Goal: Transaction & Acquisition: Purchase product/service

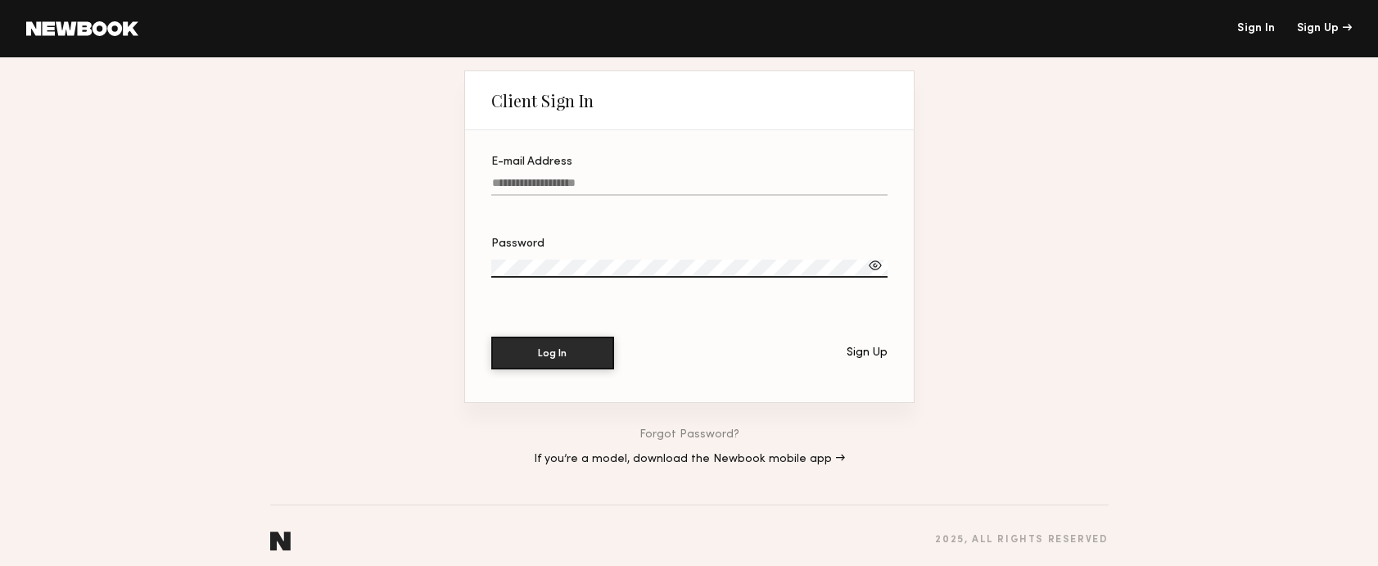
click at [617, 187] on input "E-mail Address" at bounding box center [689, 186] width 396 height 19
paste input "**********"
type input "**********"
click at [565, 255] on label "Password" at bounding box center [689, 266] width 396 height 56
click at [543, 333] on section "**********" at bounding box center [689, 266] width 449 height 272
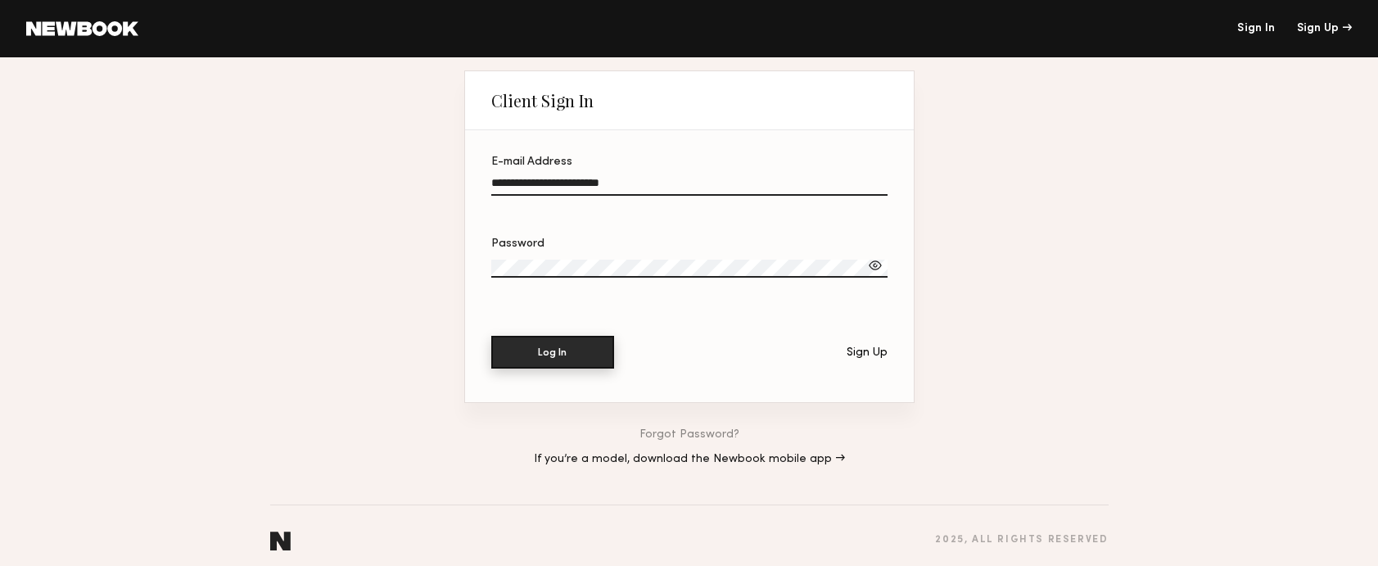
drag, startPoint x: 541, startPoint y: 342, endPoint x: 637, endPoint y: 169, distance: 198.2
click at [542, 342] on button "Log In" at bounding box center [552, 352] width 123 height 33
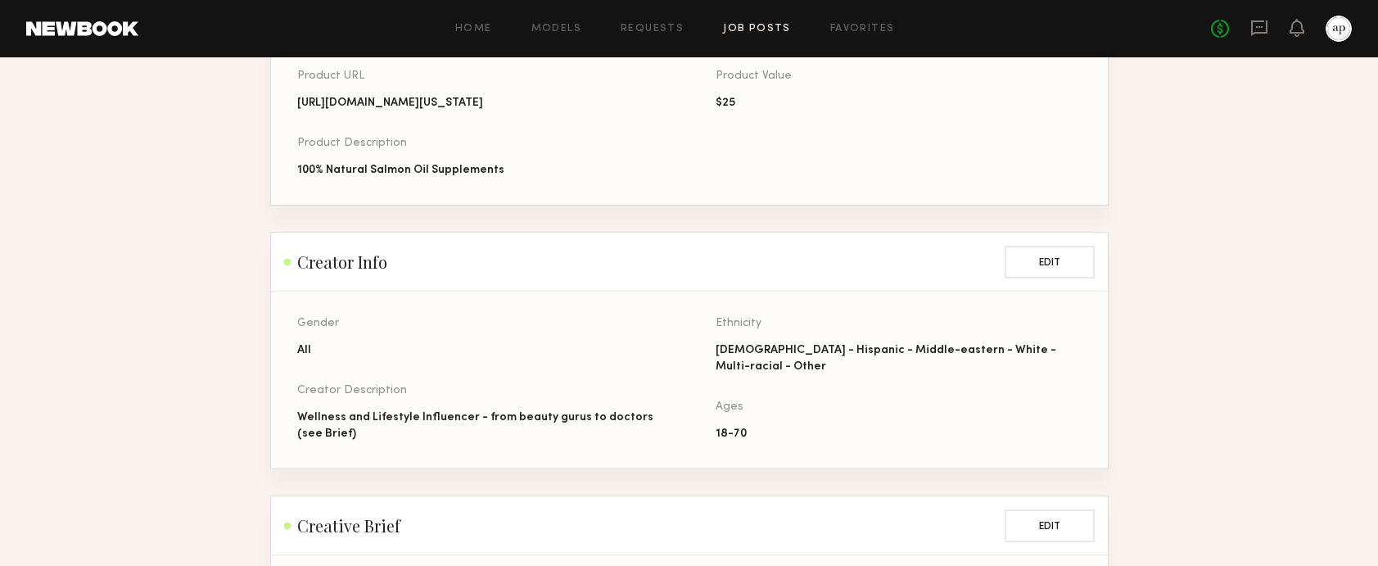
scroll to position [940, 0]
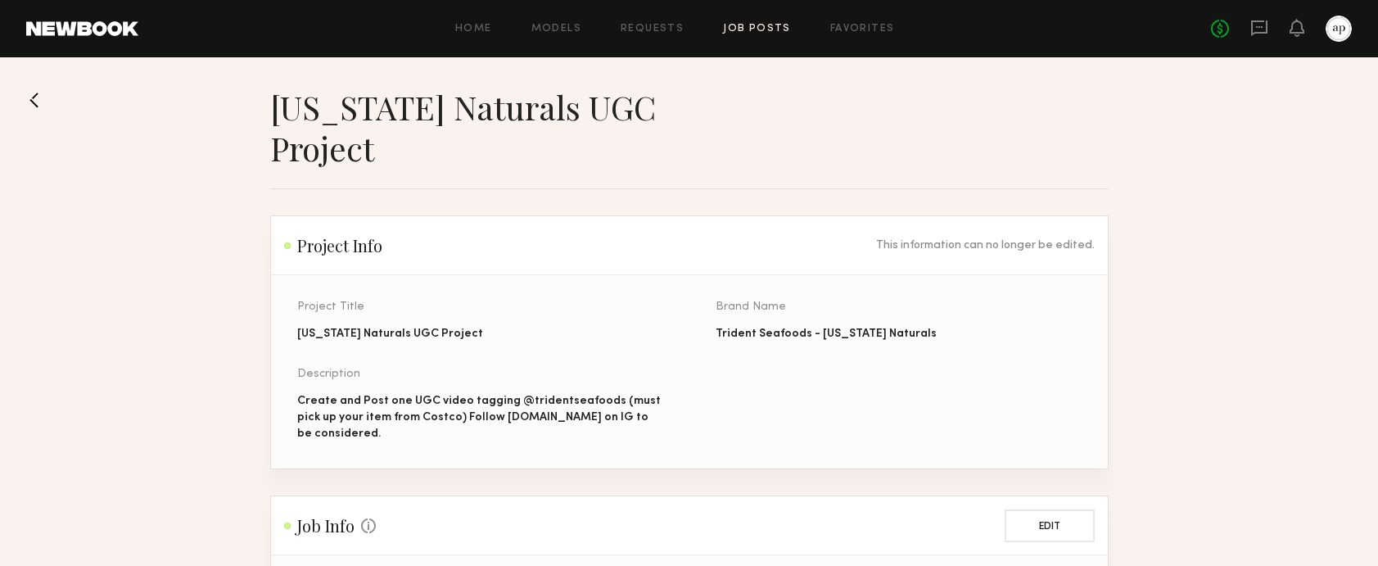
click at [763, 30] on link "Job Posts" at bounding box center [757, 29] width 68 height 11
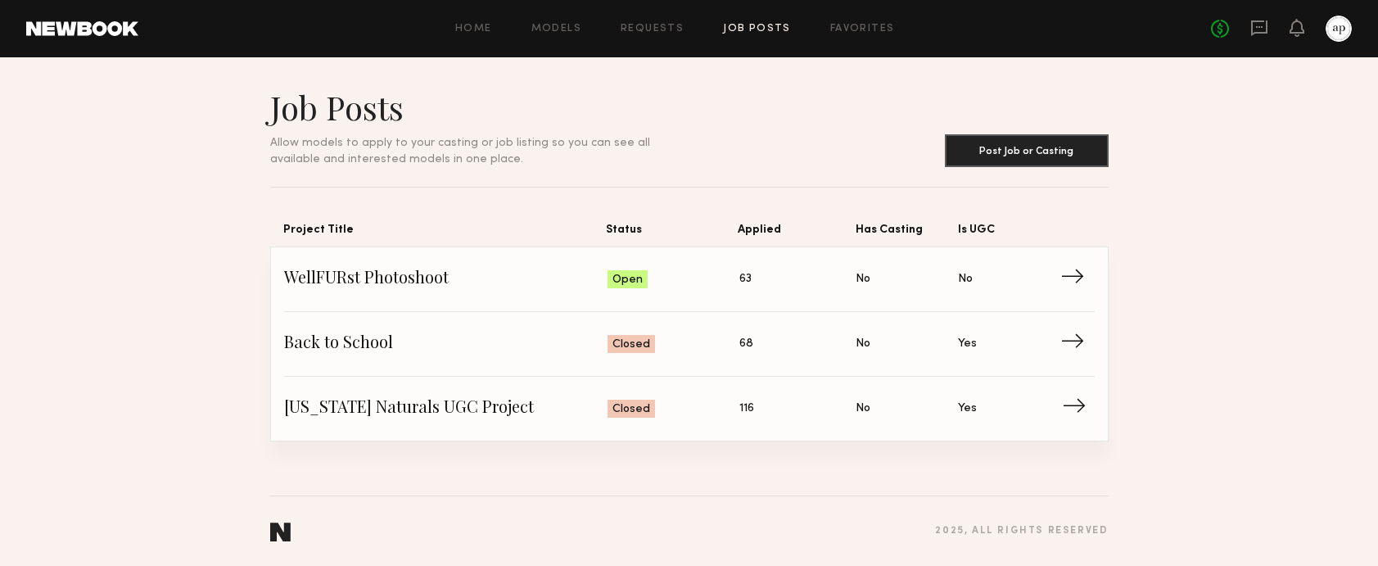
click at [1079, 411] on span "→" at bounding box center [1079, 408] width 34 height 25
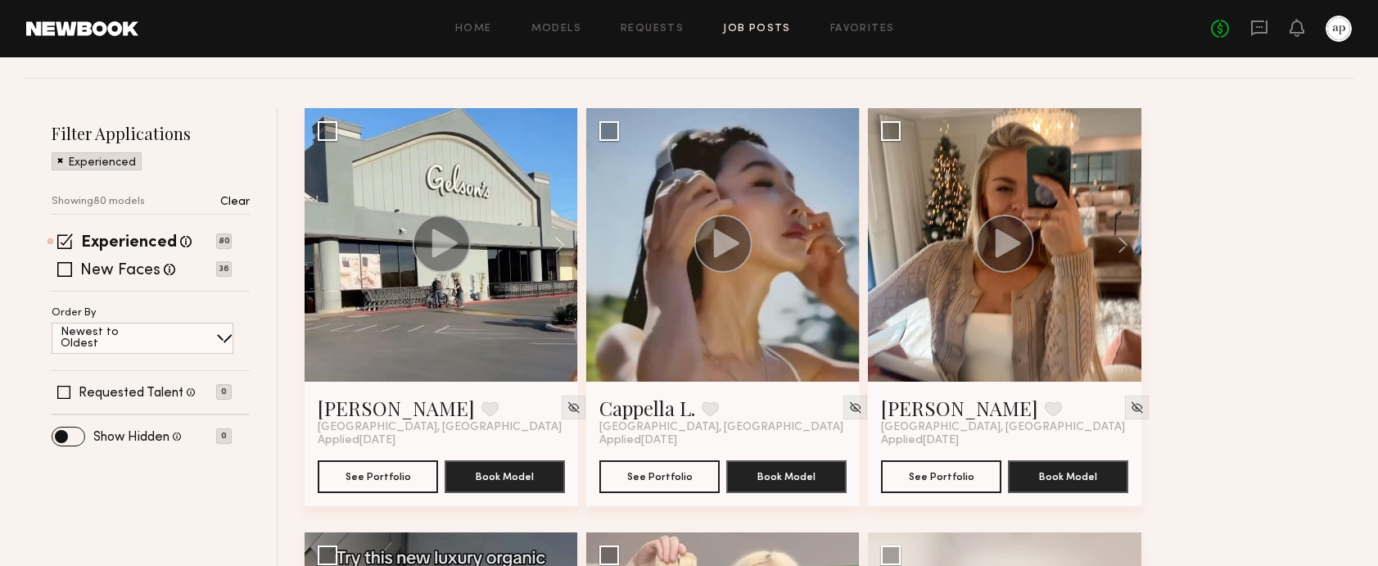
scroll to position [185, 0]
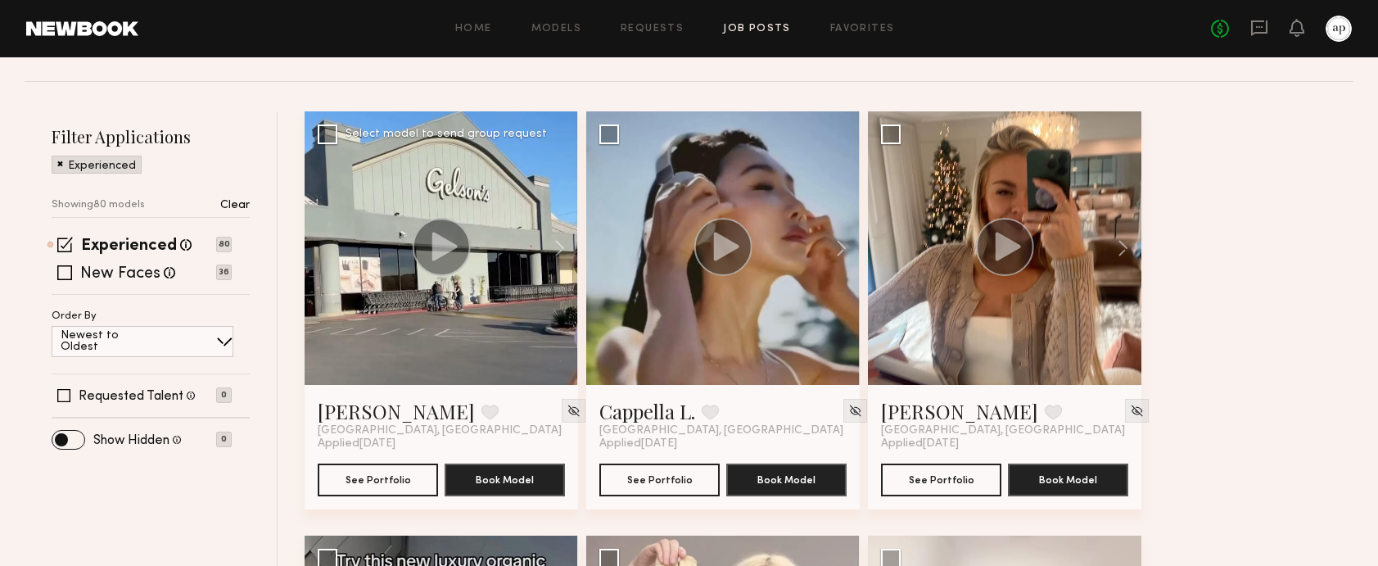
click at [506, 299] on div at bounding box center [440, 247] width 273 height 273
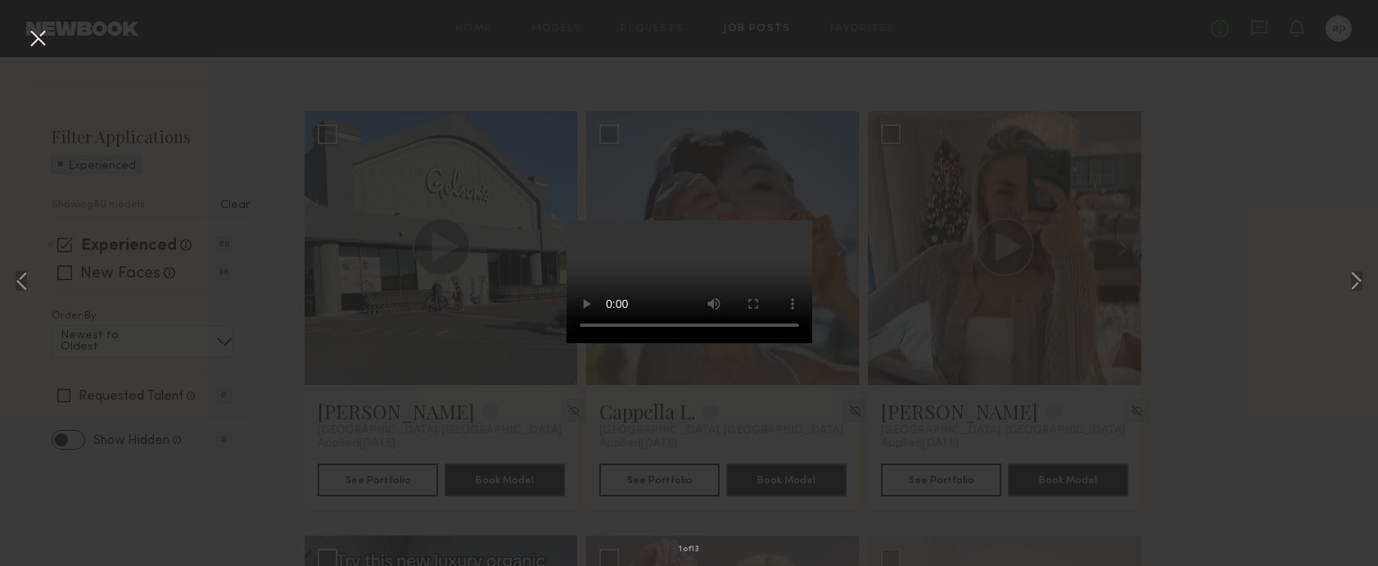
click at [1299, 232] on div "1 of 13" at bounding box center [689, 283] width 1378 height 566
click at [1334, 124] on div "1 of 13" at bounding box center [689, 283] width 1378 height 566
click at [36, 42] on button at bounding box center [38, 39] width 26 height 29
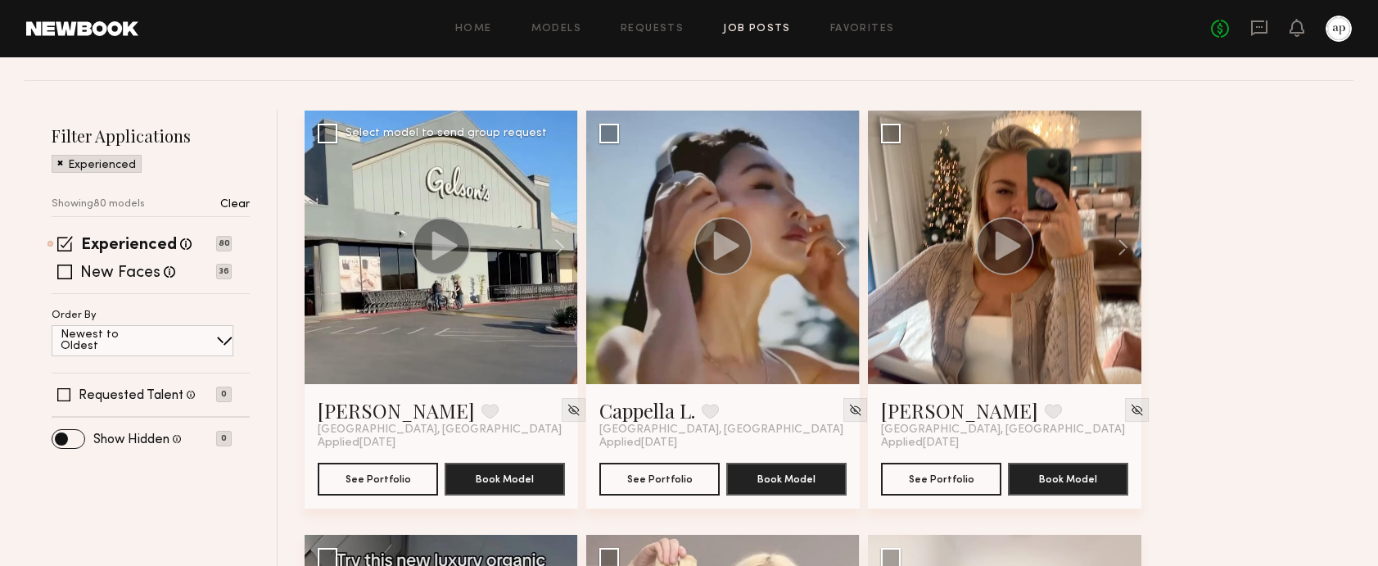
scroll to position [183, 0]
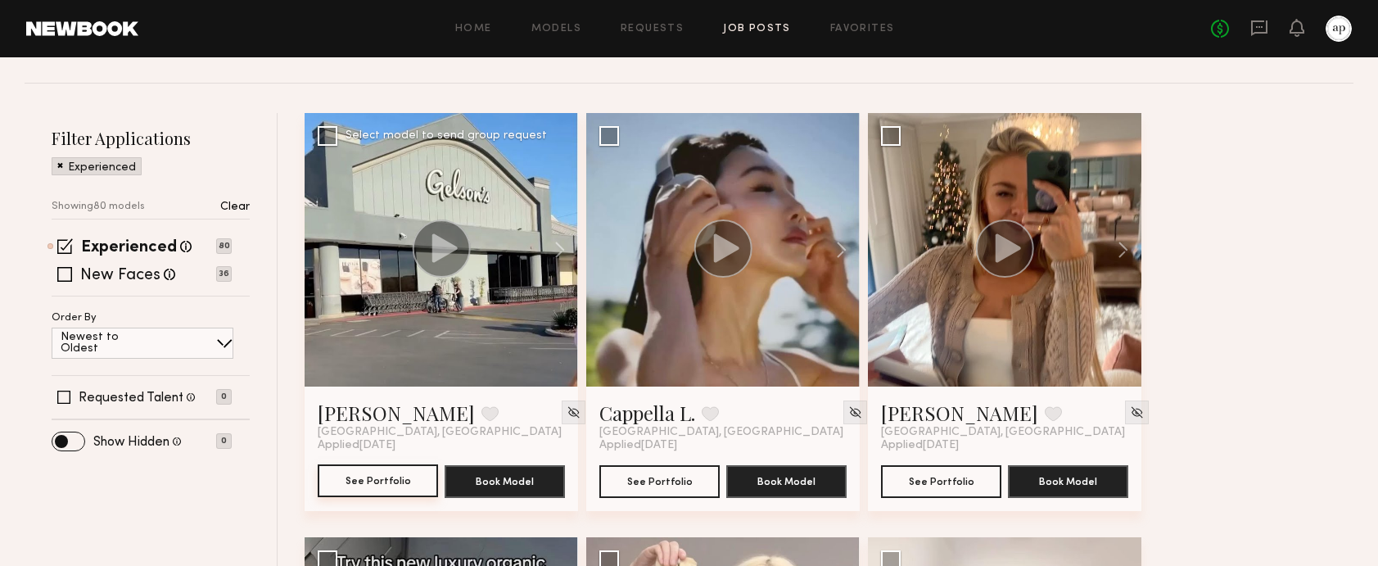
click at [394, 464] on button "See Portfolio" at bounding box center [378, 480] width 120 height 33
click at [819, 222] on button at bounding box center [833, 249] width 52 height 273
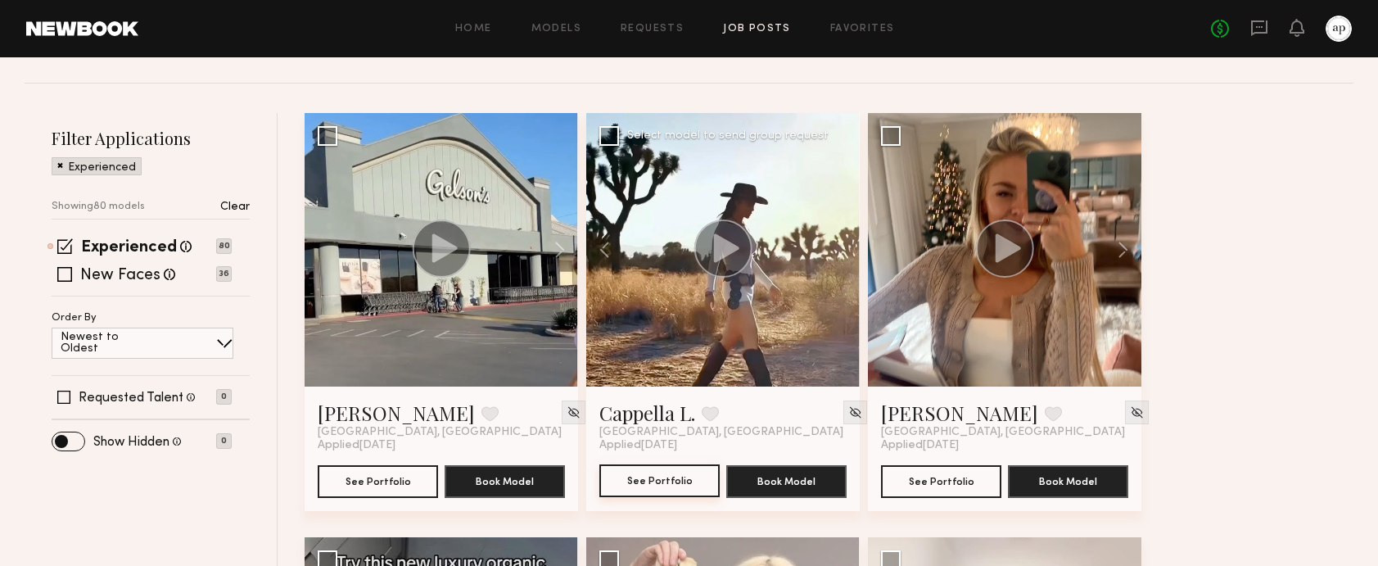
click at [677, 464] on button "See Portfolio" at bounding box center [659, 480] width 120 height 33
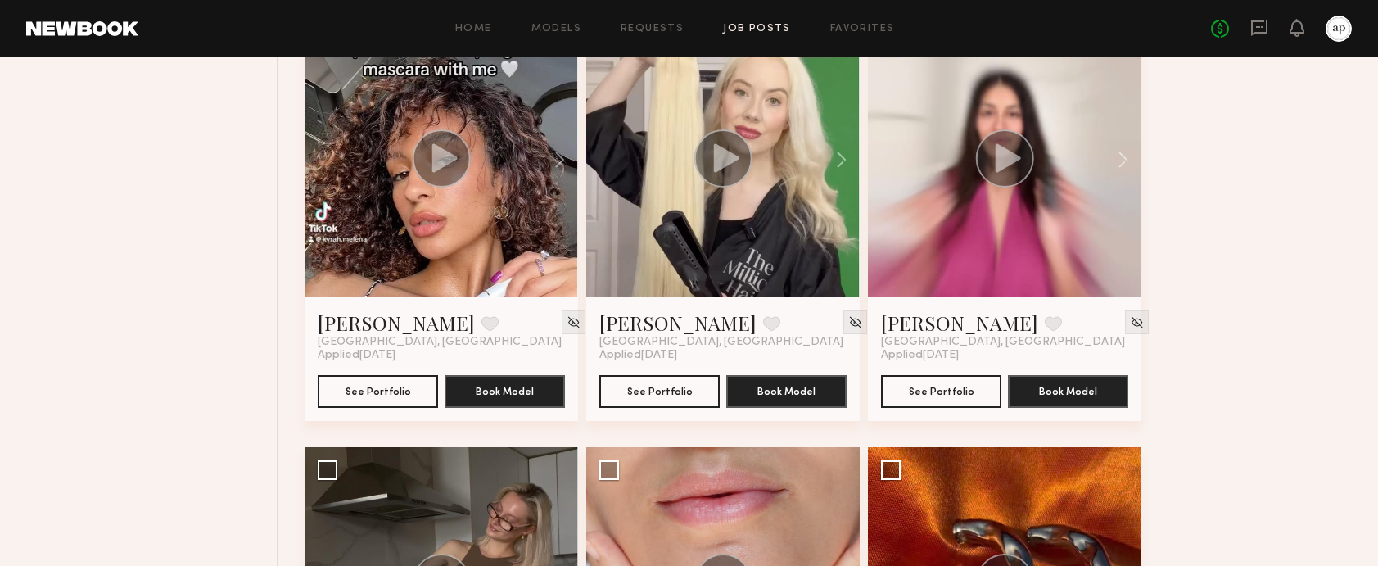
scroll to position [699, 0]
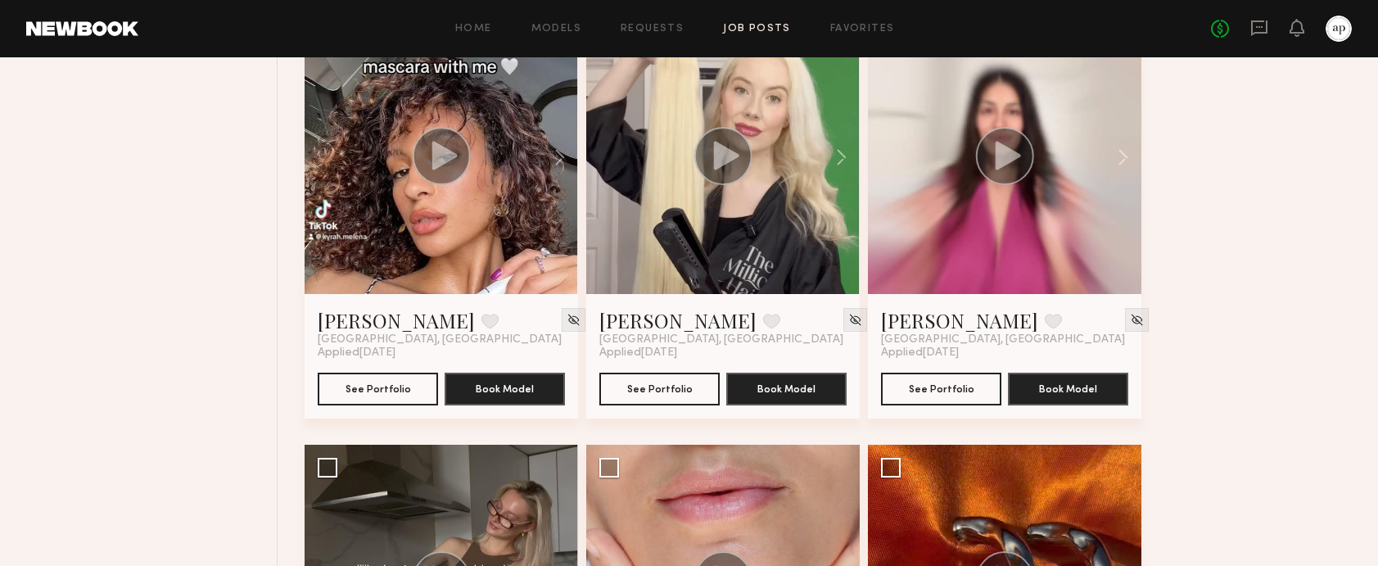
click at [443, 177] on div at bounding box center [440, 156] width 273 height 273
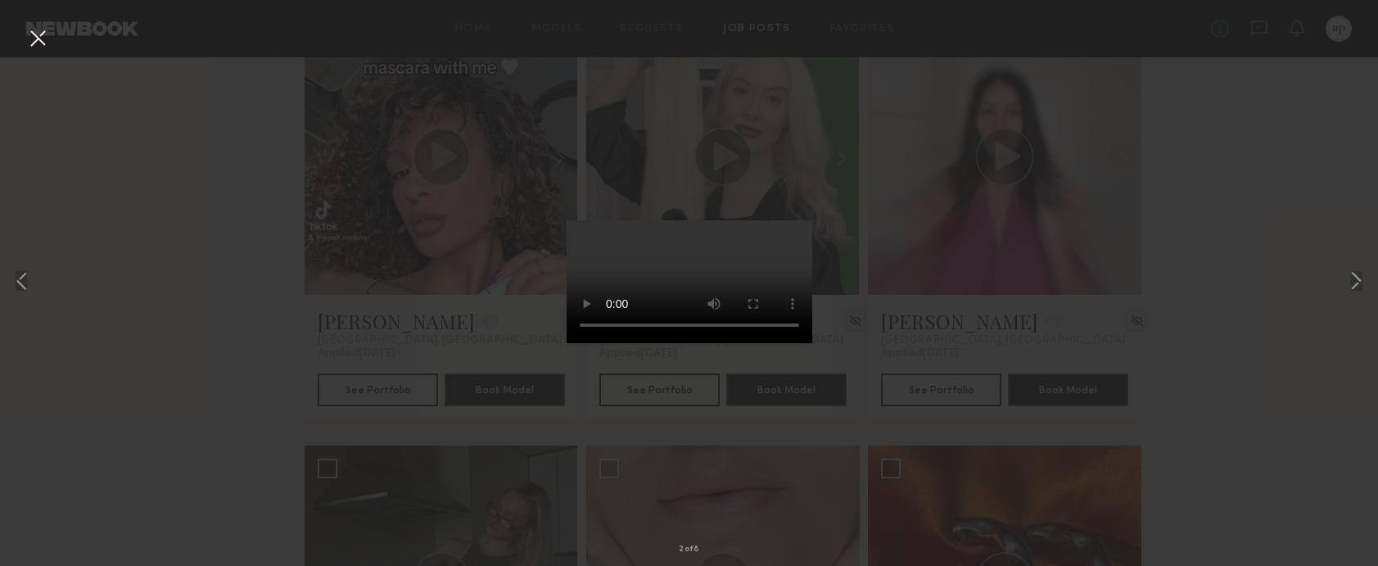
click at [1045, 232] on div "2 of 8" at bounding box center [689, 283] width 1378 height 566
click at [29, 41] on button at bounding box center [38, 39] width 26 height 29
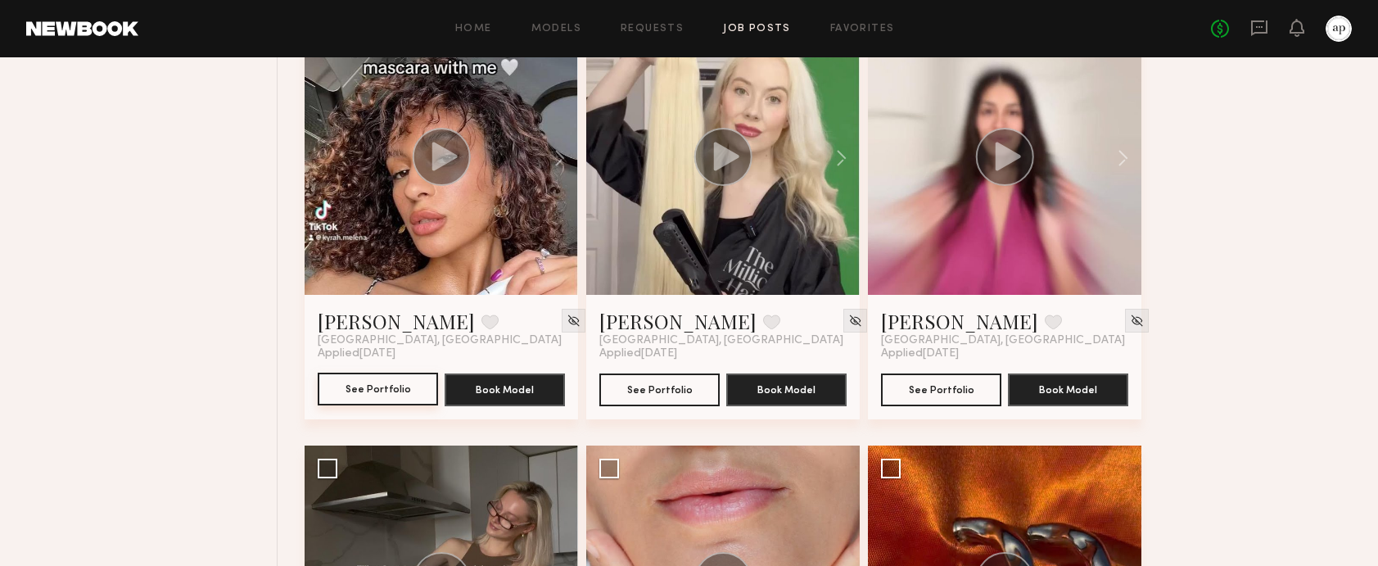
click at [385, 372] on button "See Portfolio" at bounding box center [378, 388] width 120 height 33
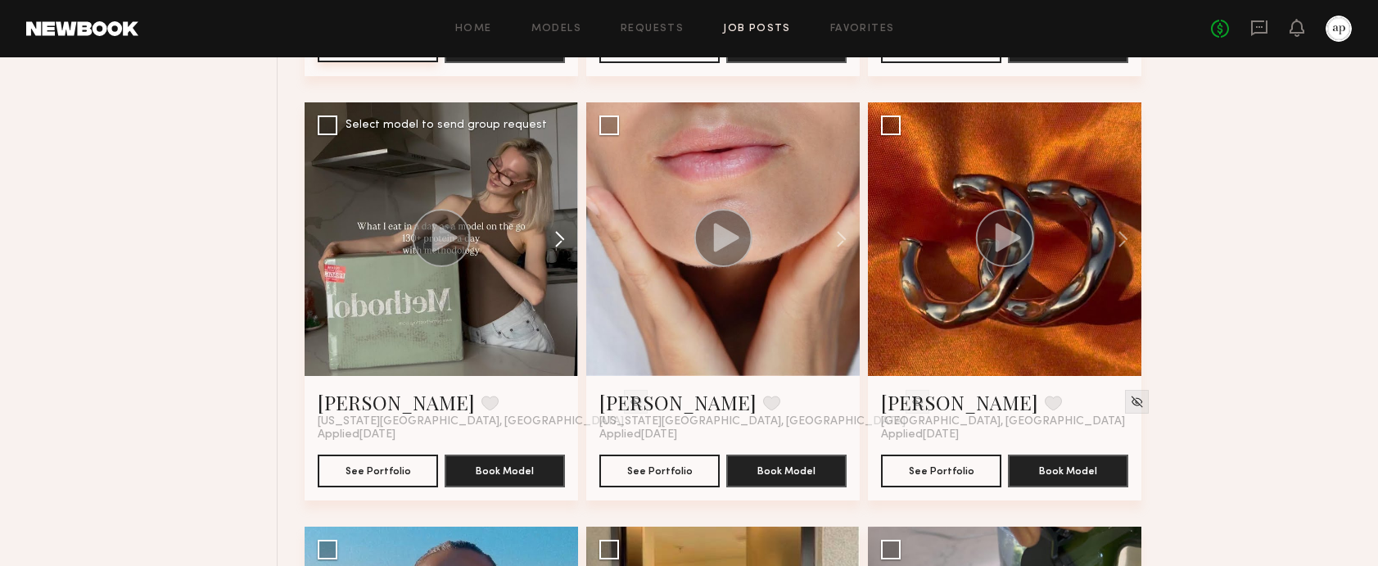
scroll to position [1049, 0]
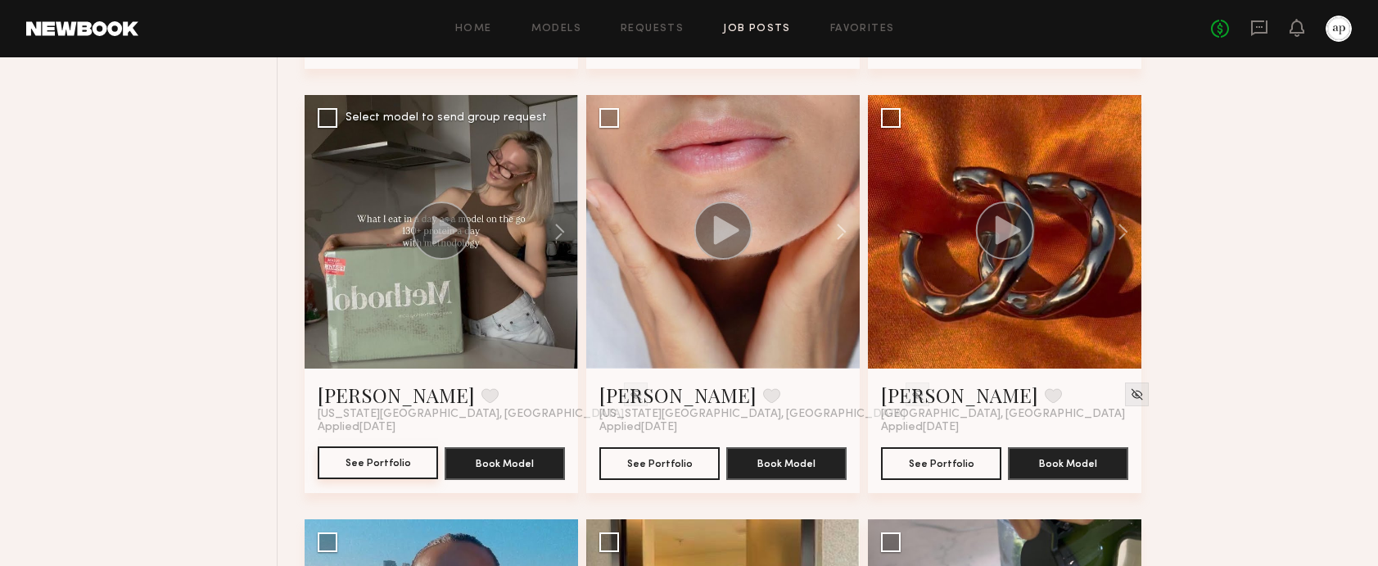
click at [356, 446] on button "See Portfolio" at bounding box center [378, 462] width 120 height 33
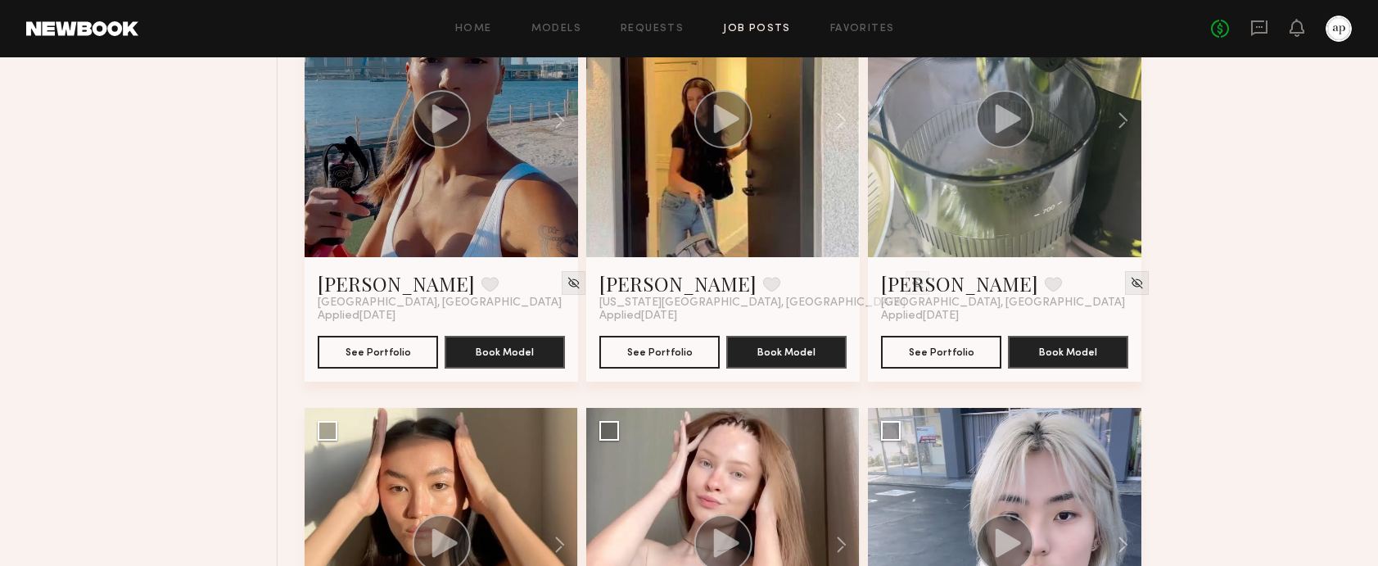
scroll to position [1584, 0]
click at [663, 336] on button "See Portfolio" at bounding box center [659, 352] width 120 height 33
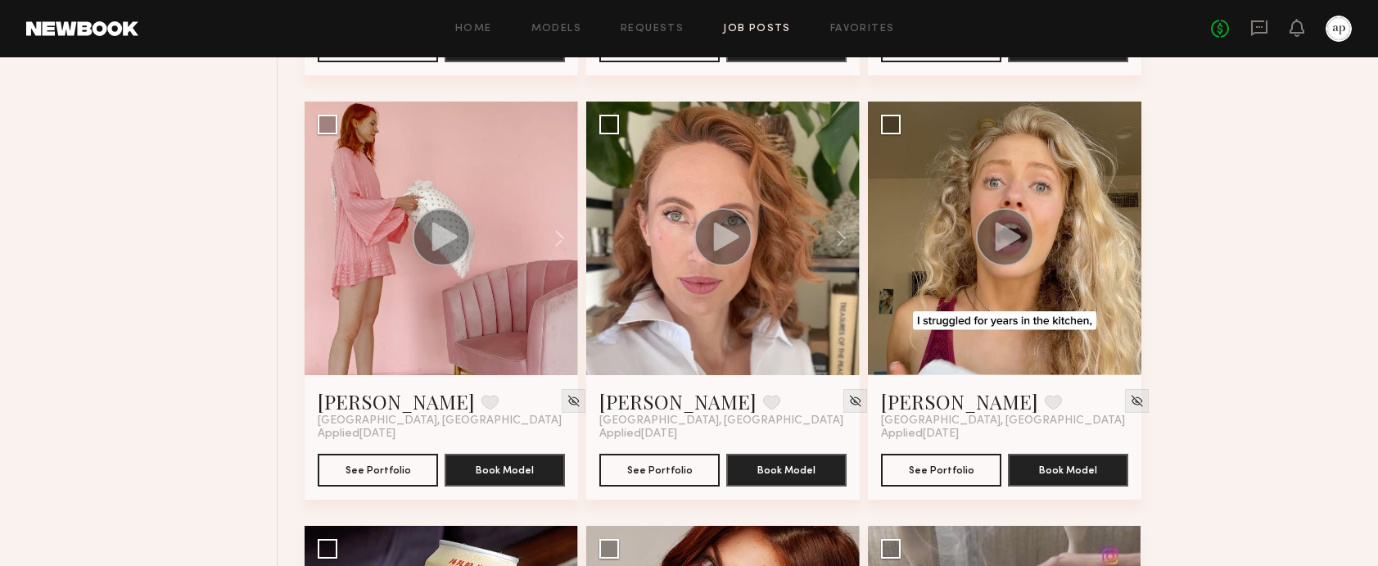
scroll to position [2316, 0]
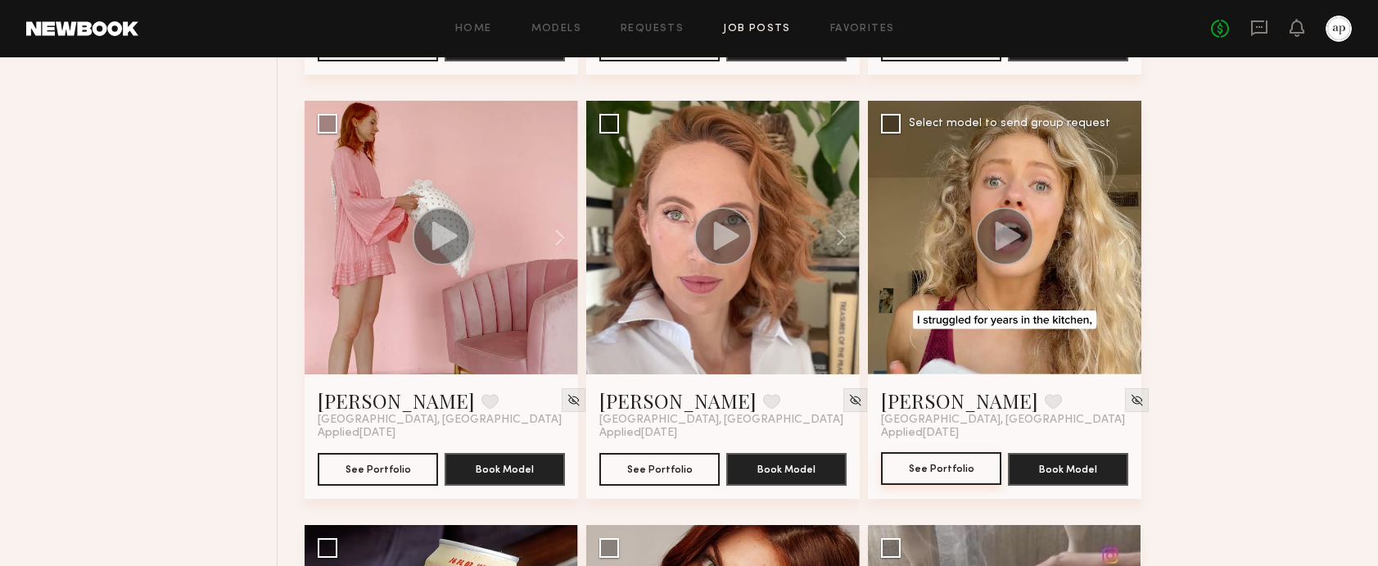
click at [922, 452] on button "See Portfolio" at bounding box center [941, 468] width 120 height 33
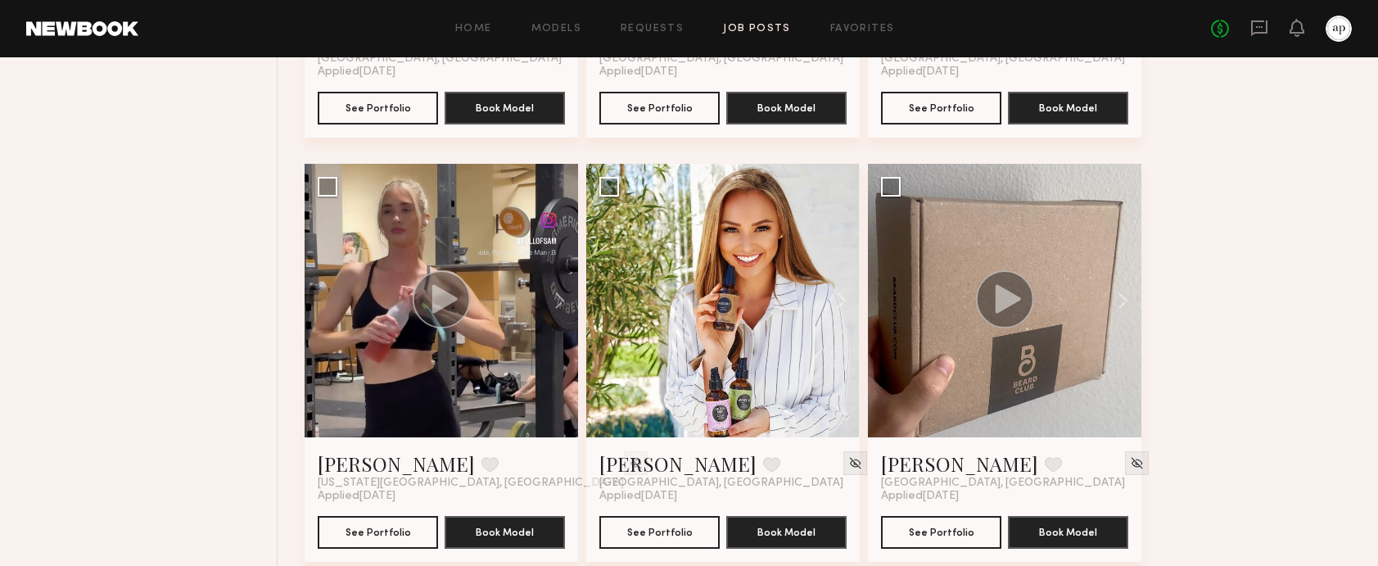
scroll to position [3113, 0]
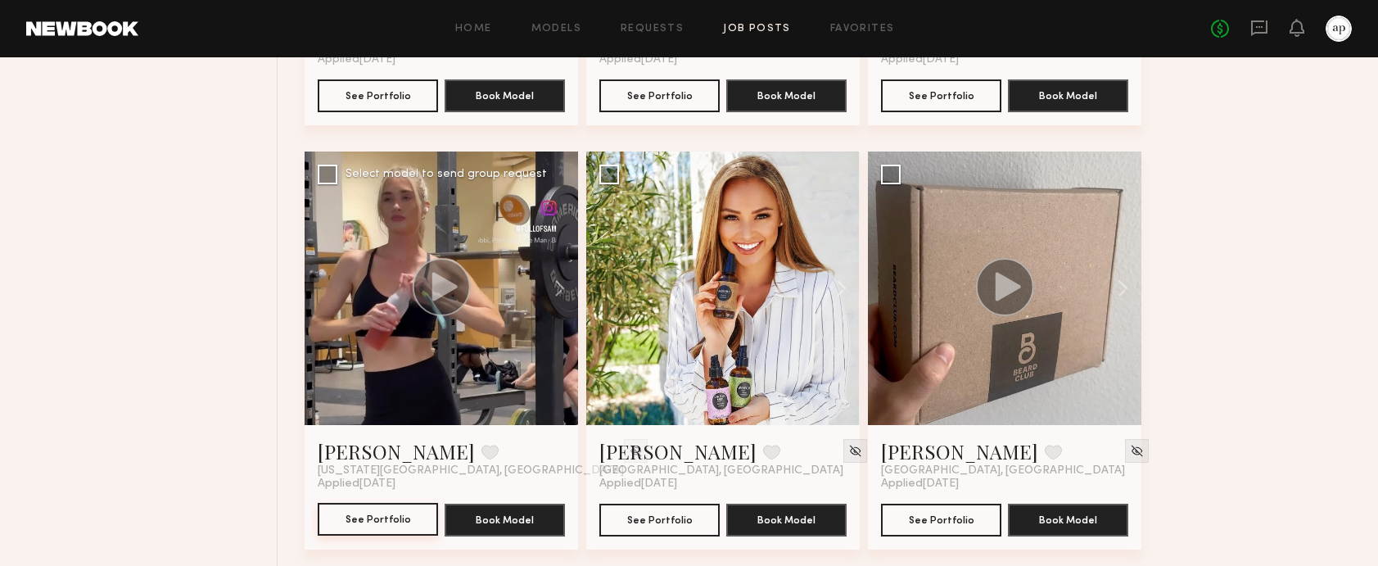
click at [359, 503] on button "See Portfolio" at bounding box center [378, 519] width 120 height 33
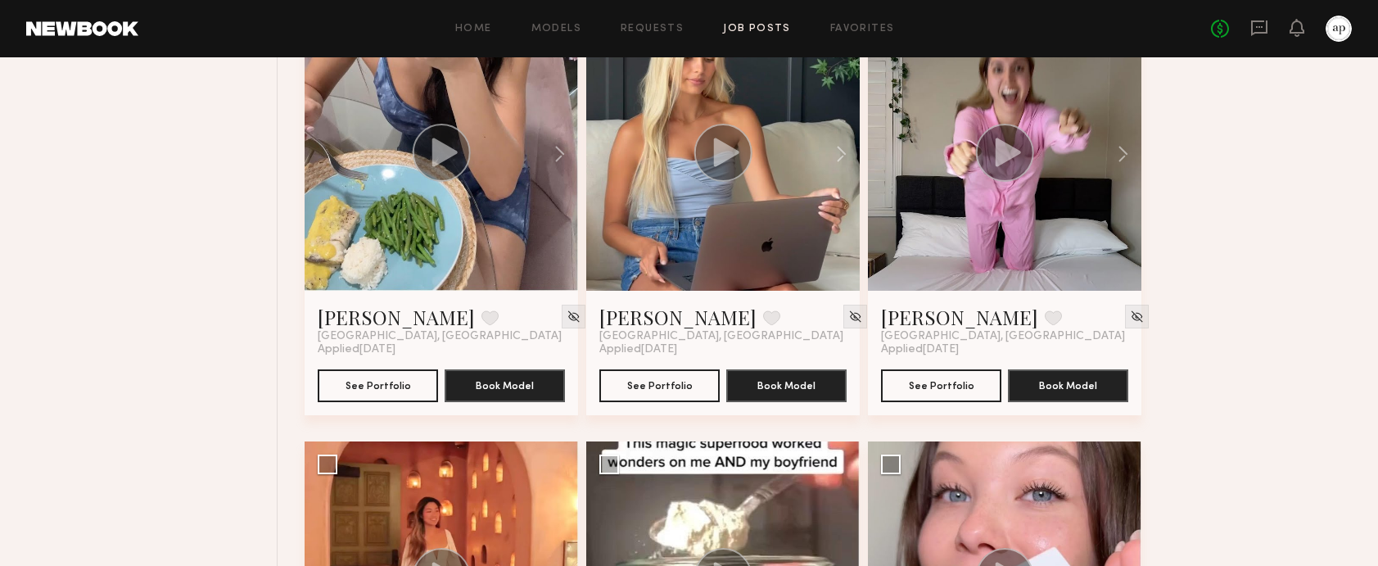
scroll to position [4953, 0]
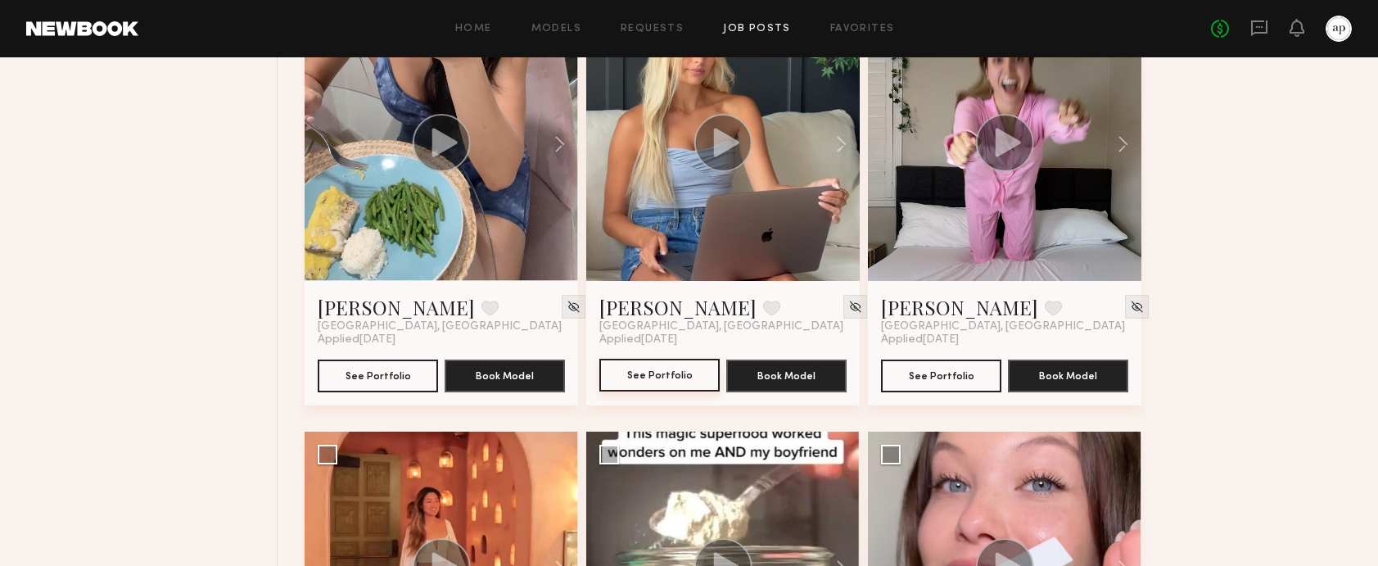
click at [619, 359] on button "See Portfolio" at bounding box center [659, 375] width 120 height 33
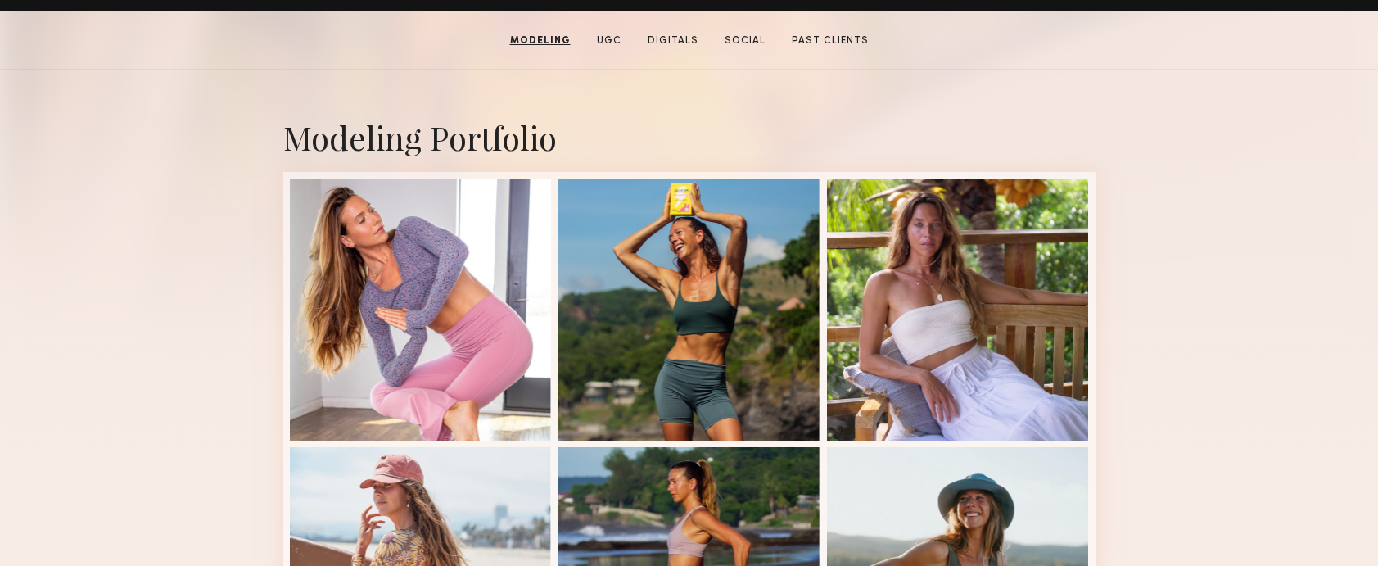
scroll to position [311, 0]
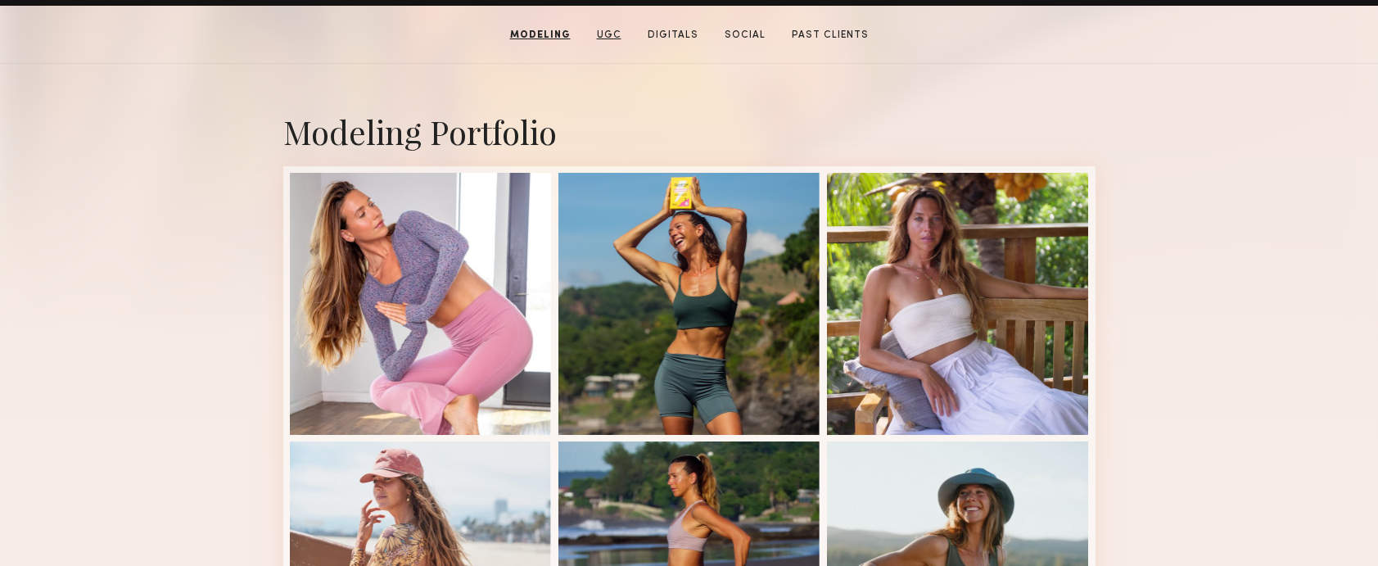
click at [606, 37] on link "UGC" at bounding box center [609, 35] width 38 height 15
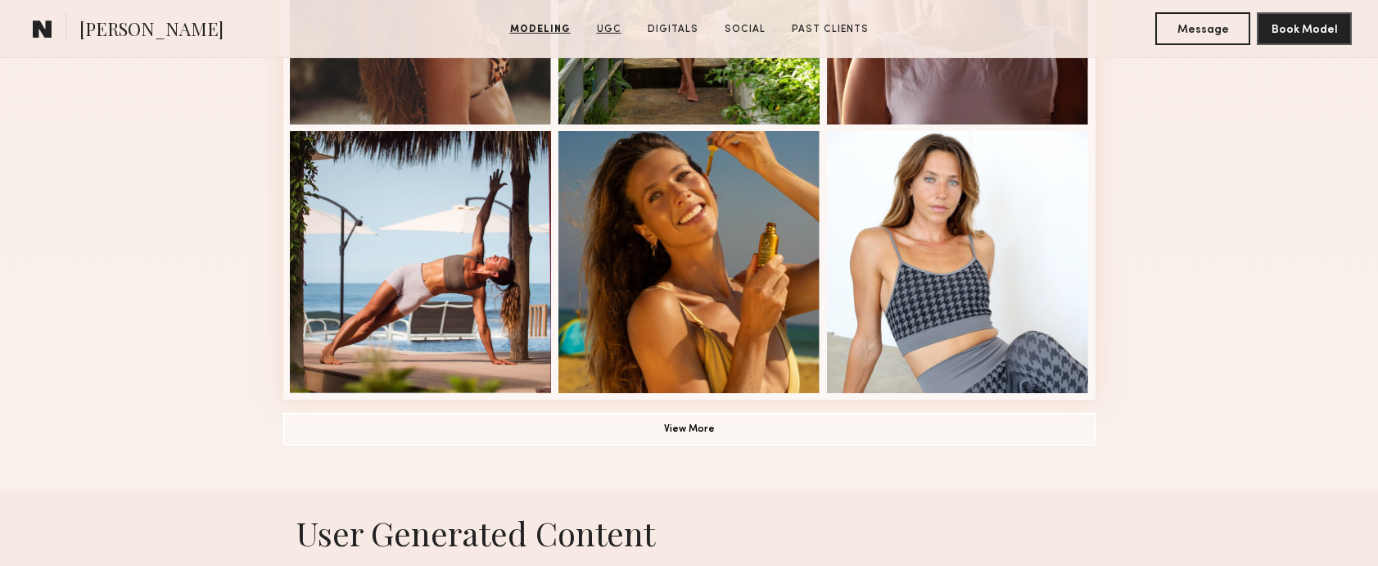
scroll to position [1550, 0]
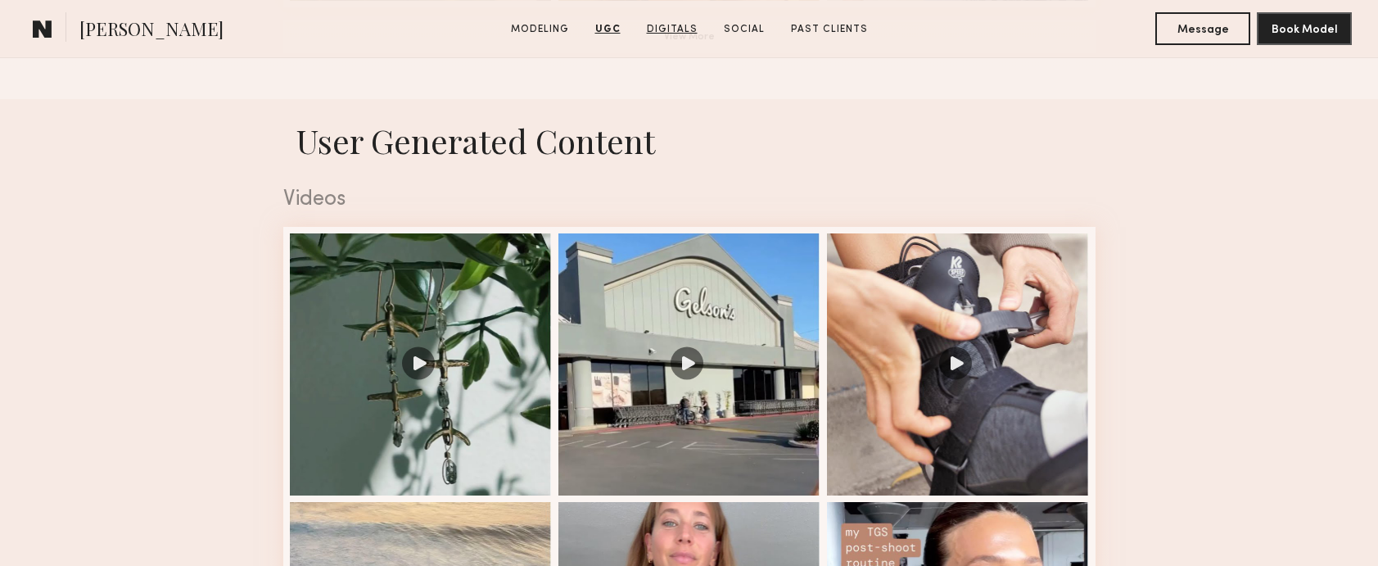
click at [678, 30] on link "Digitals" at bounding box center [672, 29] width 64 height 15
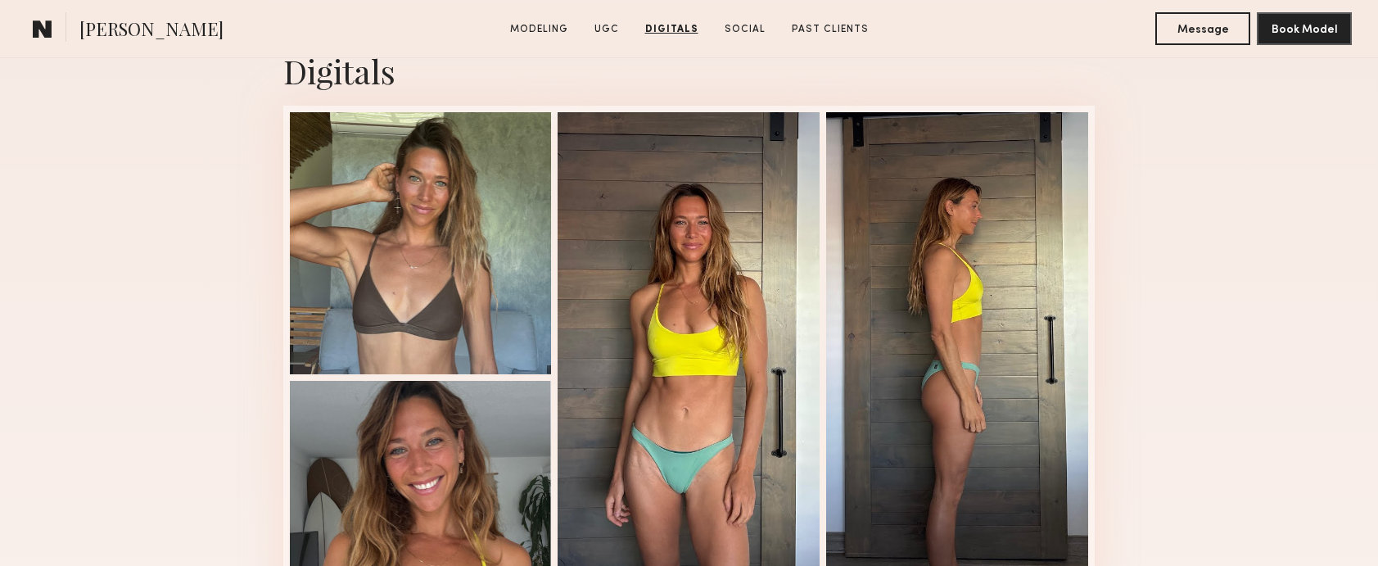
click at [769, 16] on section "Miska S. Modeling UGC Digitals Social Past Clients Message Book Model" at bounding box center [689, 29] width 1378 height 58
click at [752, 25] on link "Social" at bounding box center [745, 29] width 54 height 15
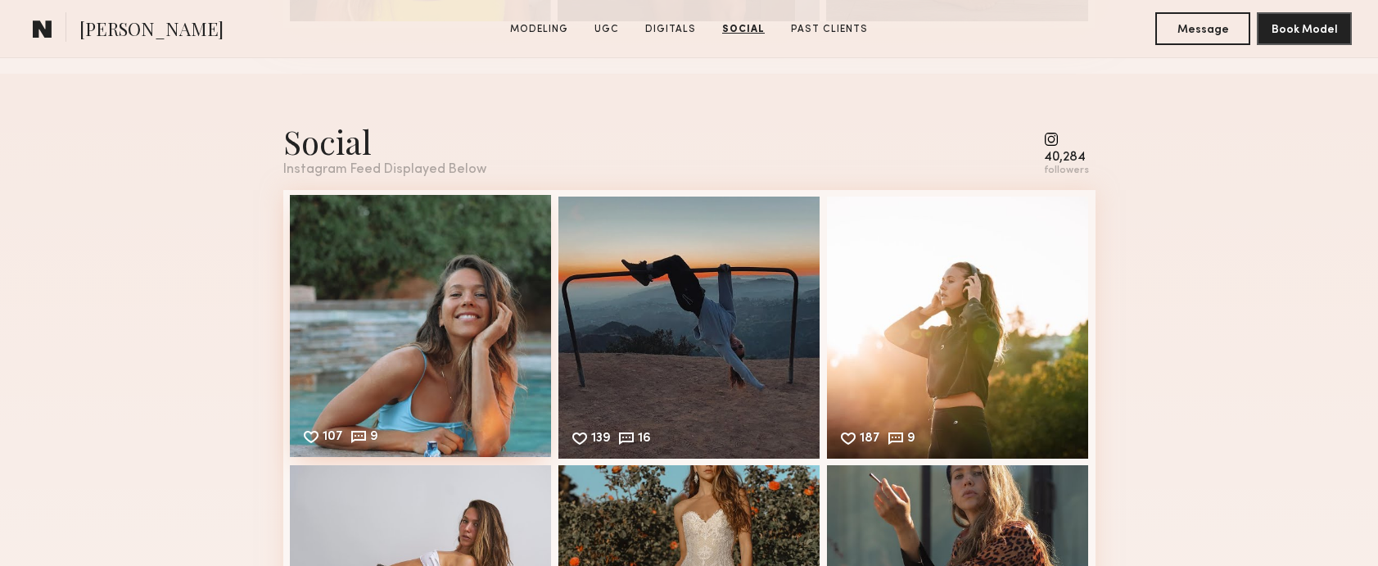
scroll to position [4149, 0]
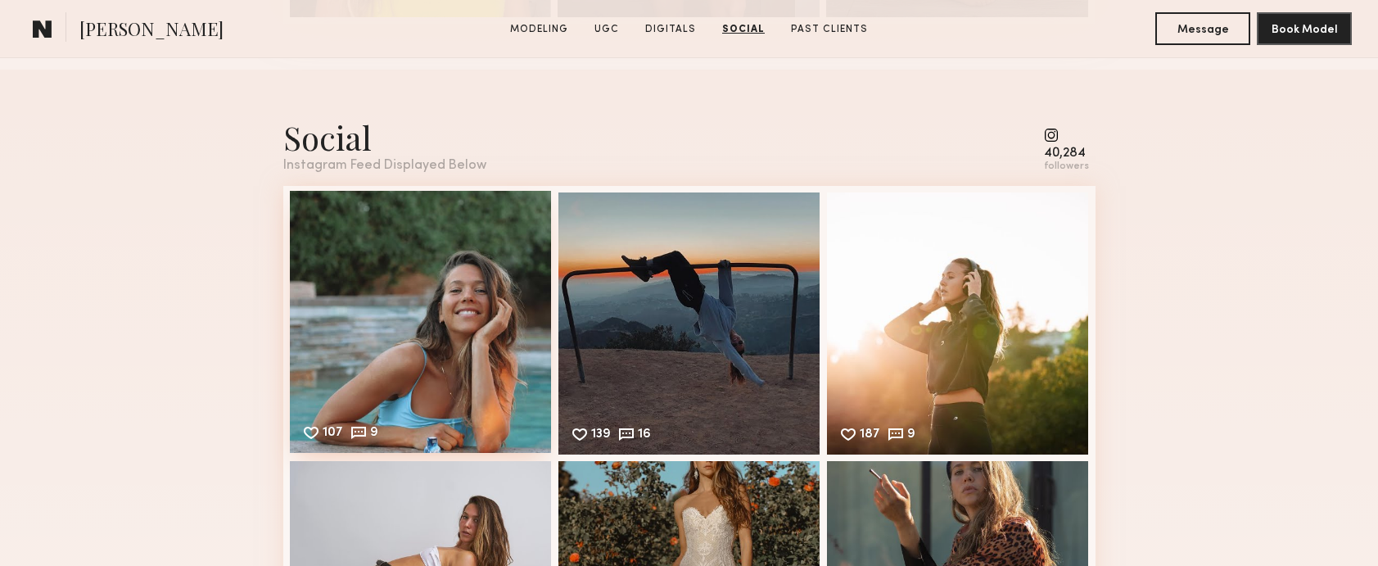
click at [422, 256] on div "107 9 Likes & comments displayed to show model’s engagement" at bounding box center [421, 322] width 262 height 262
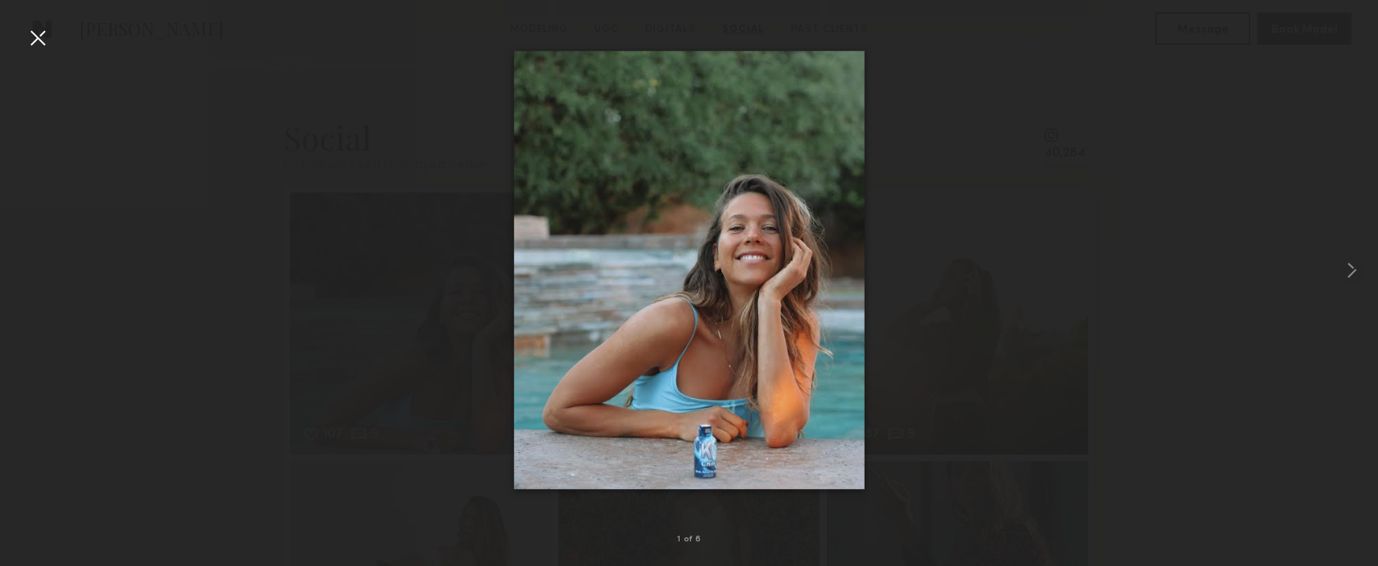
click at [1004, 155] on div at bounding box center [689, 269] width 1378 height 487
click at [1350, 259] on common-icon at bounding box center [1351, 270] width 26 height 26
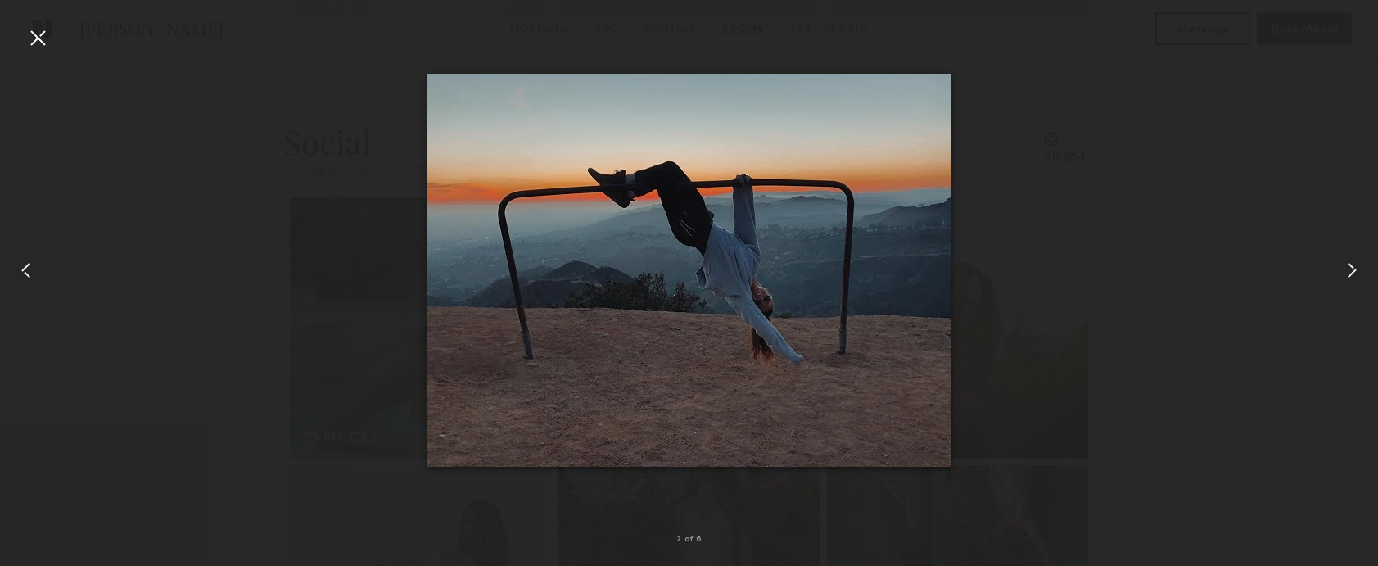
click at [1325, 244] on div at bounding box center [1350, 269] width 55 height 487
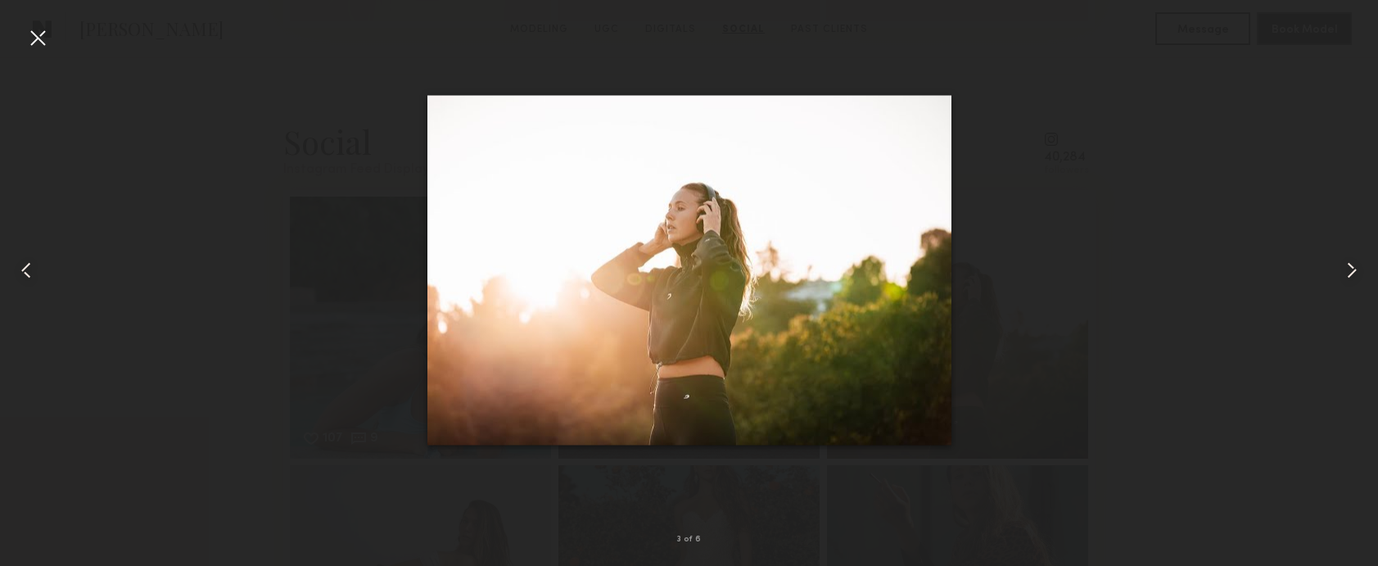
click at [1278, 92] on div at bounding box center [689, 269] width 1378 height 487
click at [40, 31] on div at bounding box center [38, 38] width 26 height 26
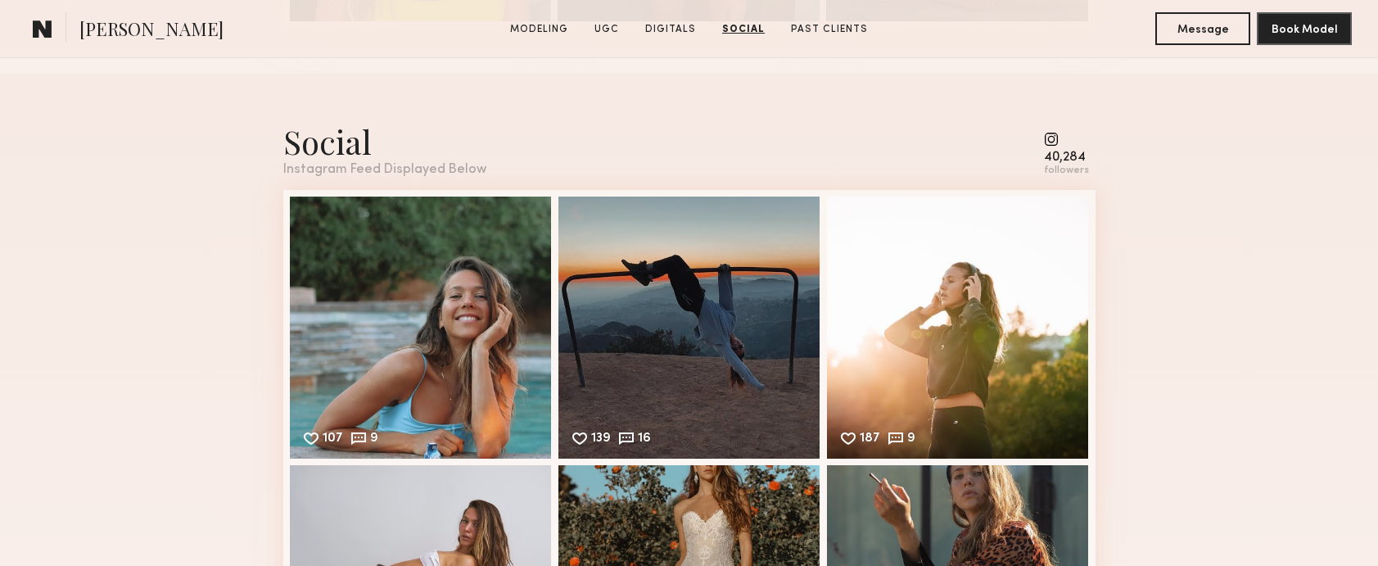
click at [1069, 152] on div "40,284" at bounding box center [1066, 157] width 45 height 12
click at [1055, 141] on common-icon at bounding box center [1066, 139] width 45 height 15
click at [1076, 163] on div "40,284" at bounding box center [1066, 157] width 45 height 12
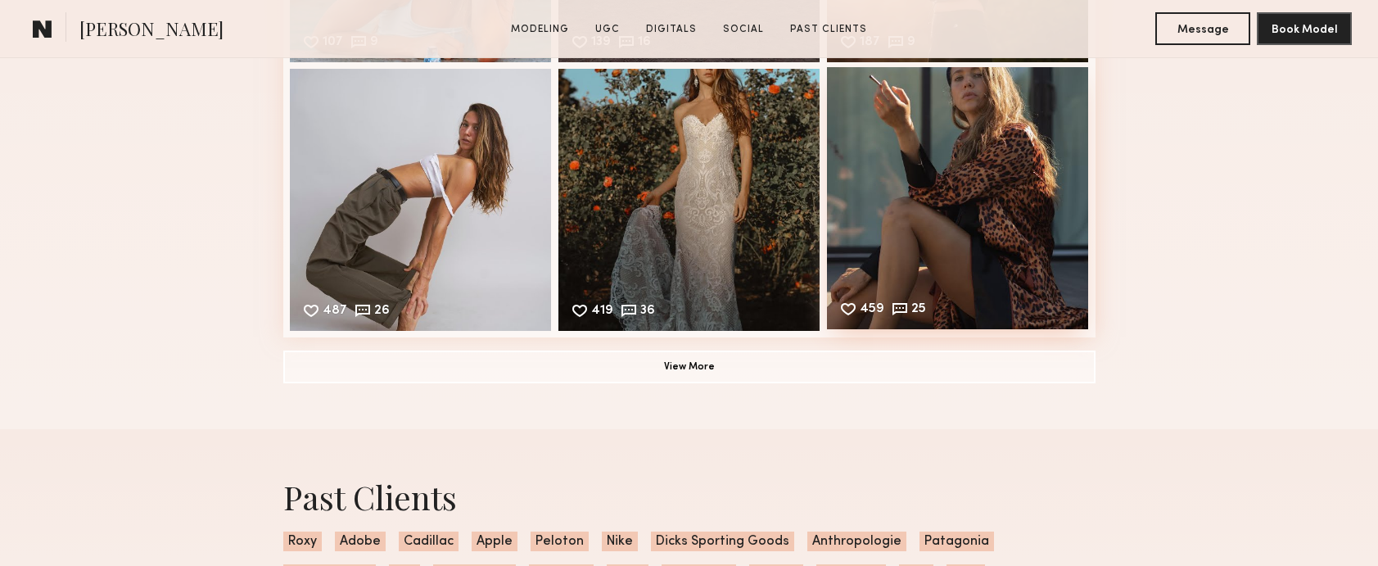
scroll to position [3950, 0]
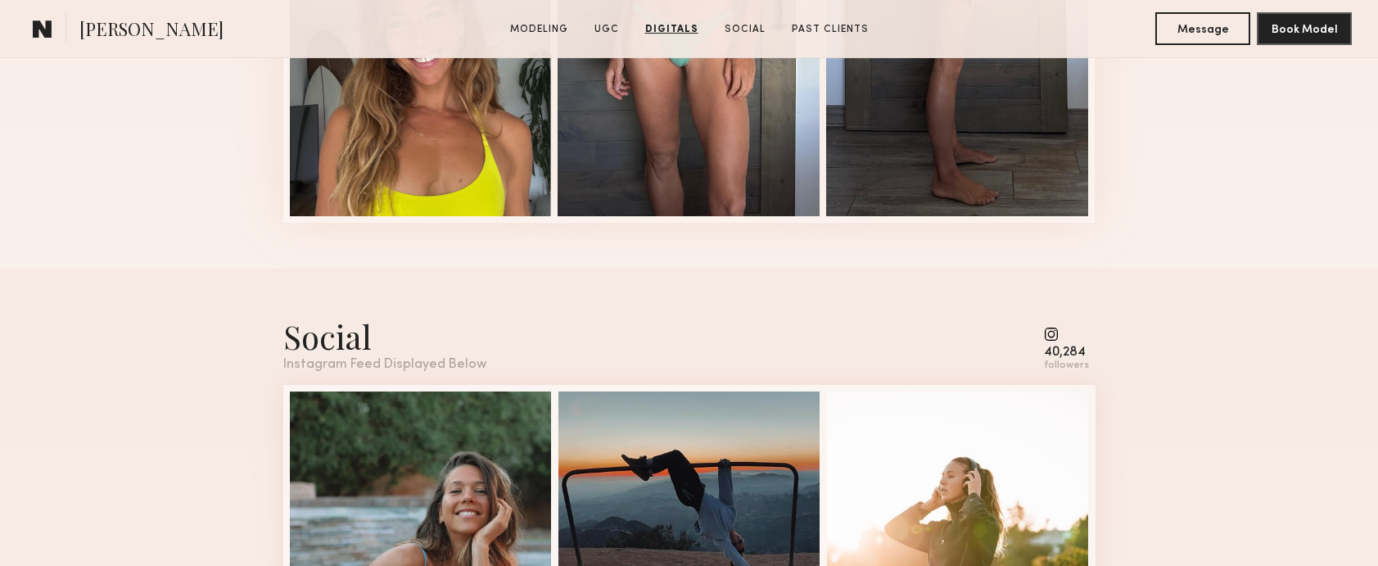
click at [1060, 336] on common-icon at bounding box center [1066, 334] width 45 height 15
drag, startPoint x: 1058, startPoint y: 337, endPoint x: 1061, endPoint y: 319, distance: 18.3
click at [1058, 336] on common-icon at bounding box center [1066, 334] width 45 height 15
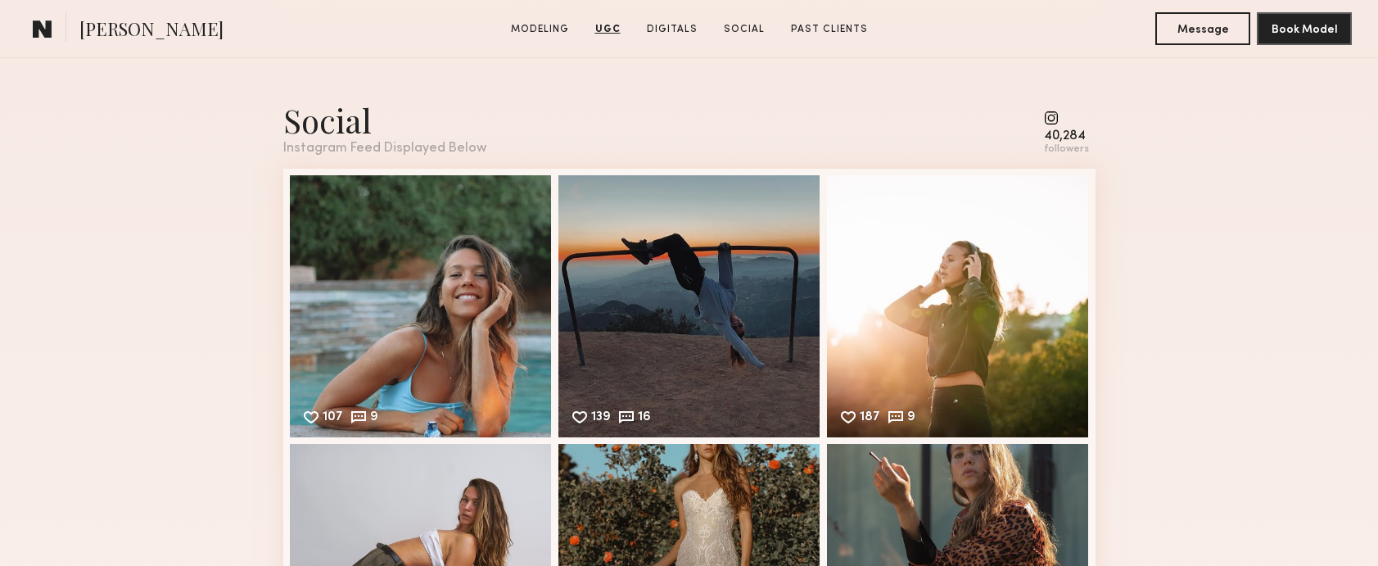
scroll to position [4266, 0]
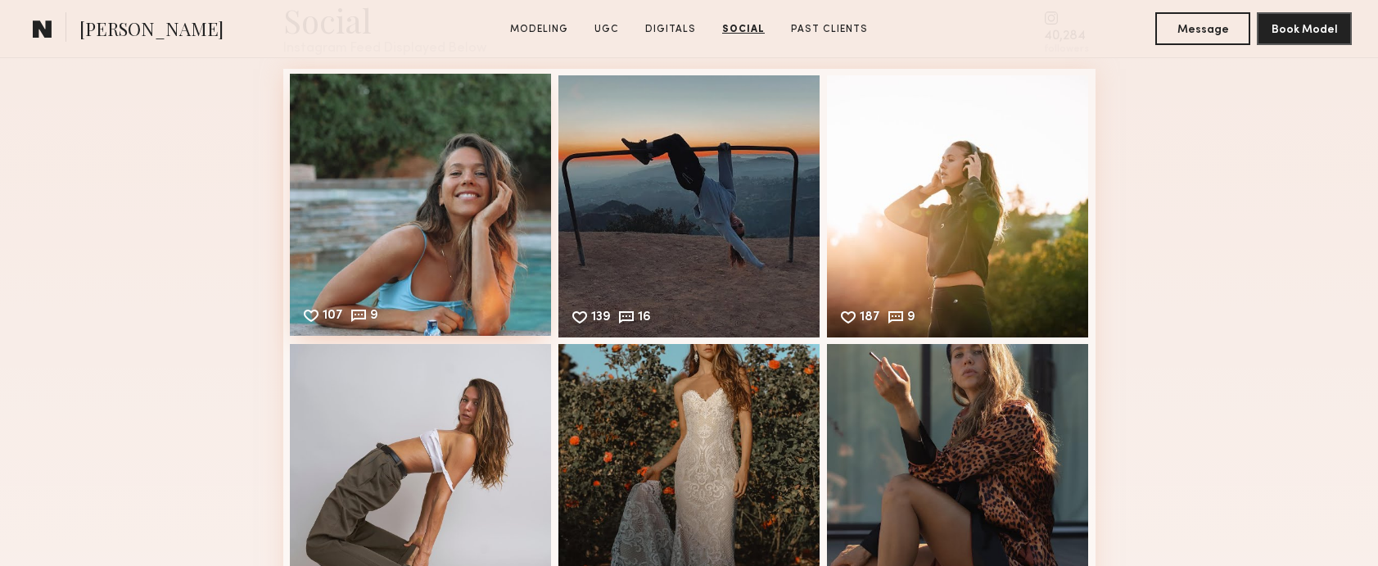
click at [400, 146] on div "107 9 Likes & comments displayed to show model’s engagement" at bounding box center [421, 205] width 262 height 262
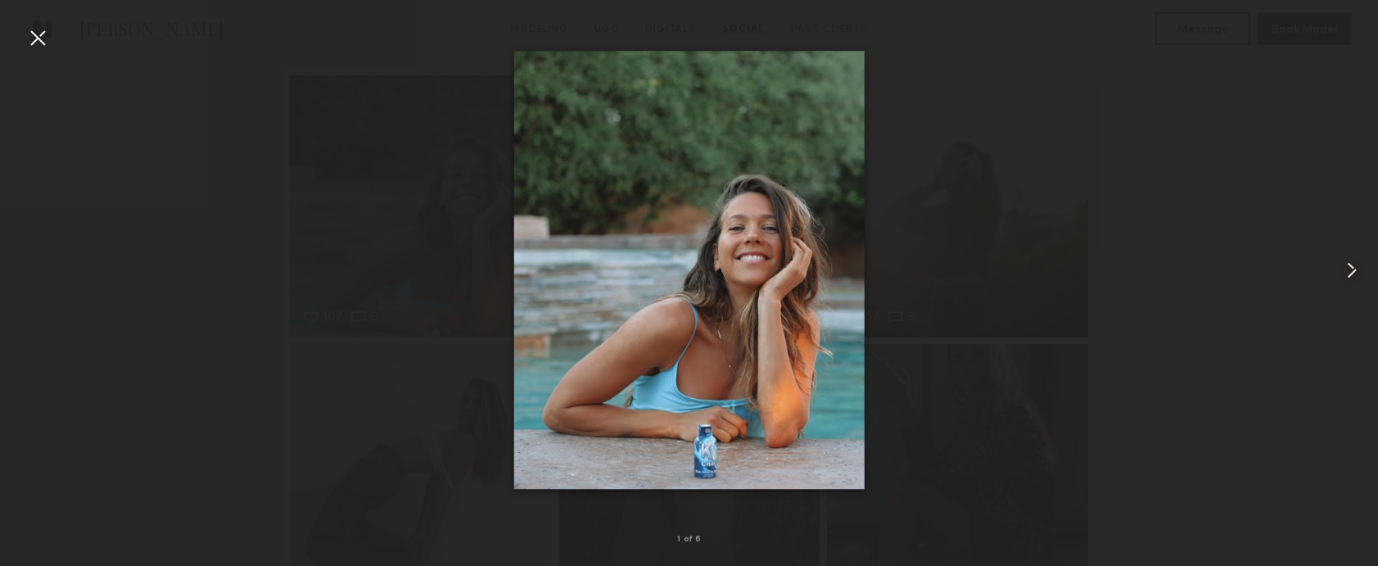
click at [1356, 271] on common-icon at bounding box center [1351, 270] width 26 height 26
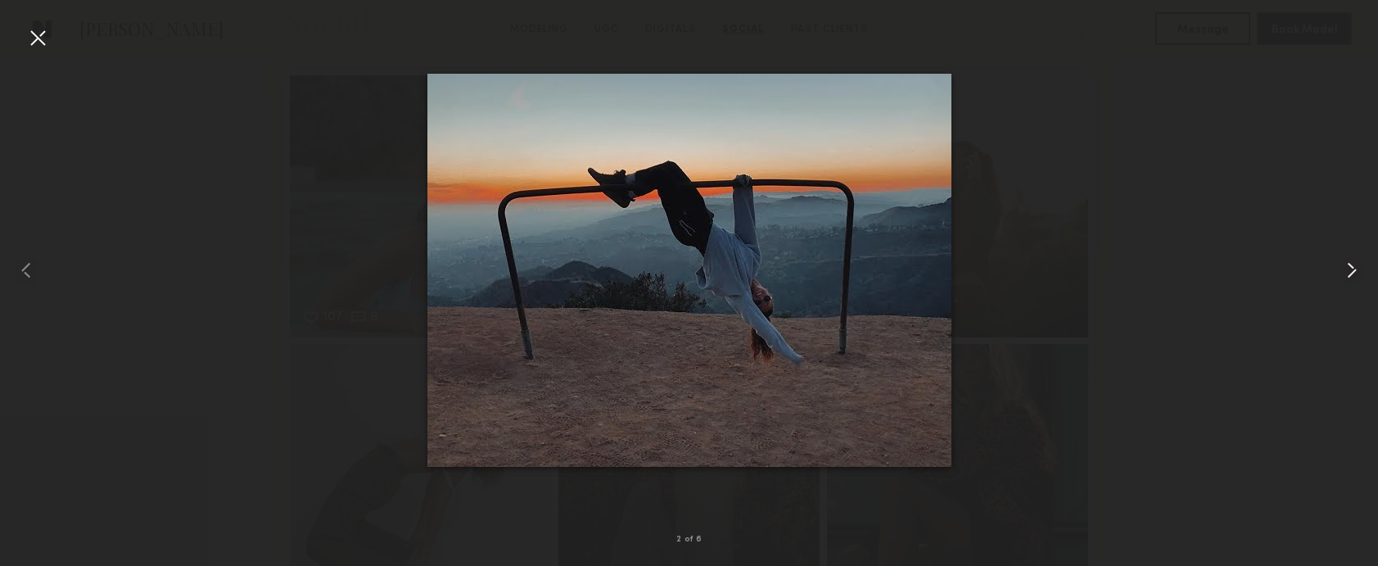
click at [1342, 268] on common-icon at bounding box center [1351, 270] width 26 height 26
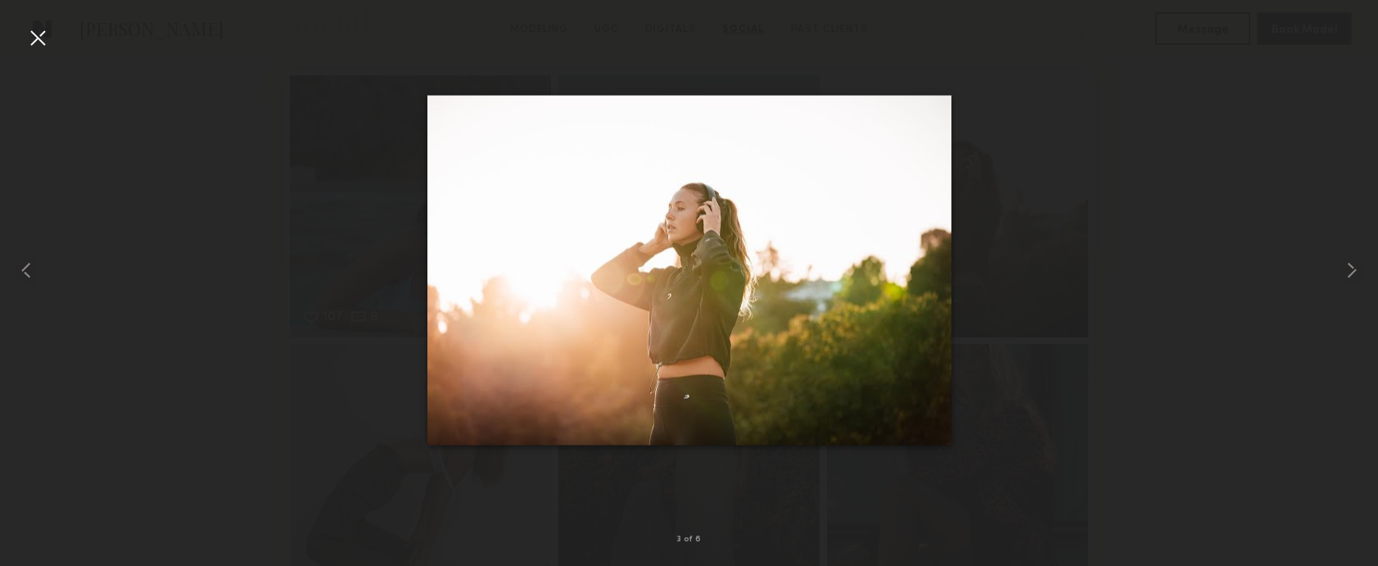
click at [1224, 245] on div at bounding box center [689, 269] width 1378 height 487
click at [41, 38] on div at bounding box center [38, 38] width 26 height 26
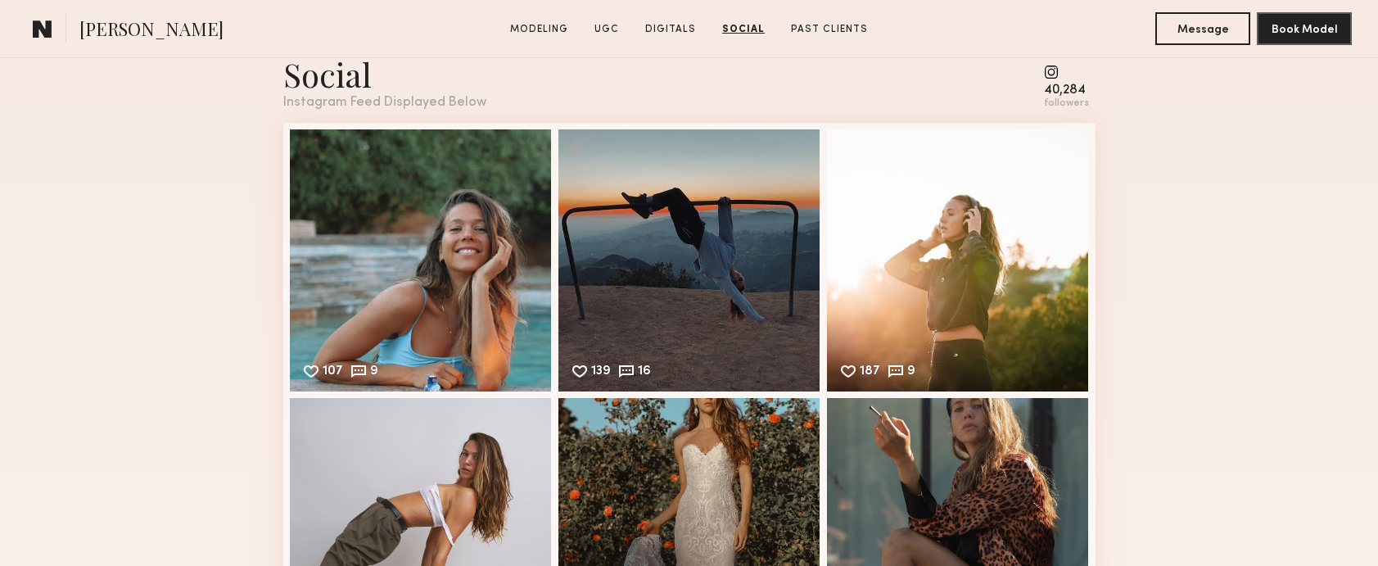
scroll to position [4211, 0]
click at [1049, 81] on div "40,284 followers" at bounding box center [1066, 87] width 45 height 45
click at [1053, 74] on common-icon at bounding box center [1066, 72] width 45 height 15
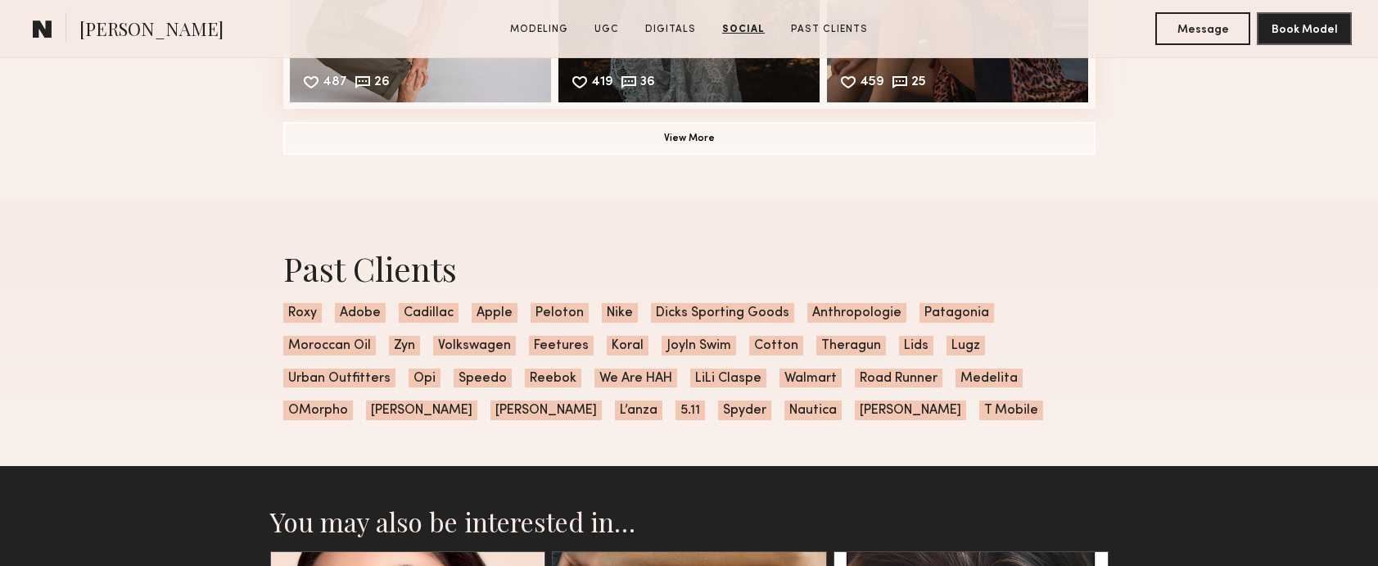
scroll to position [4773, 0]
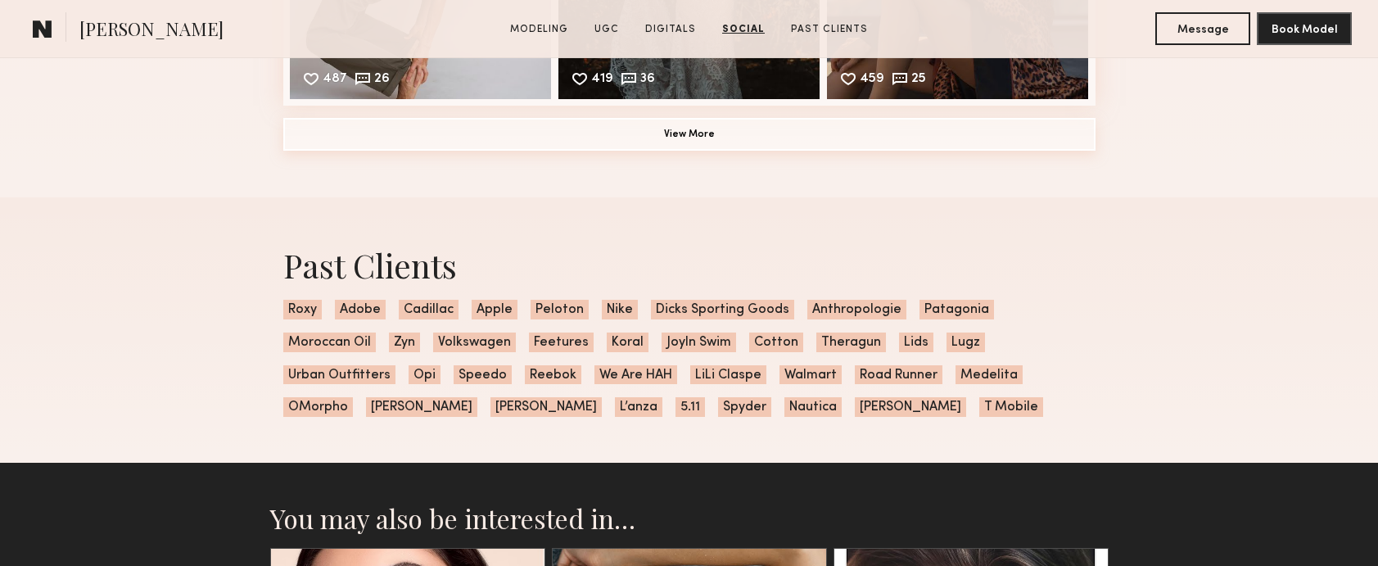
click at [679, 132] on button "View More" at bounding box center [689, 134] width 812 height 33
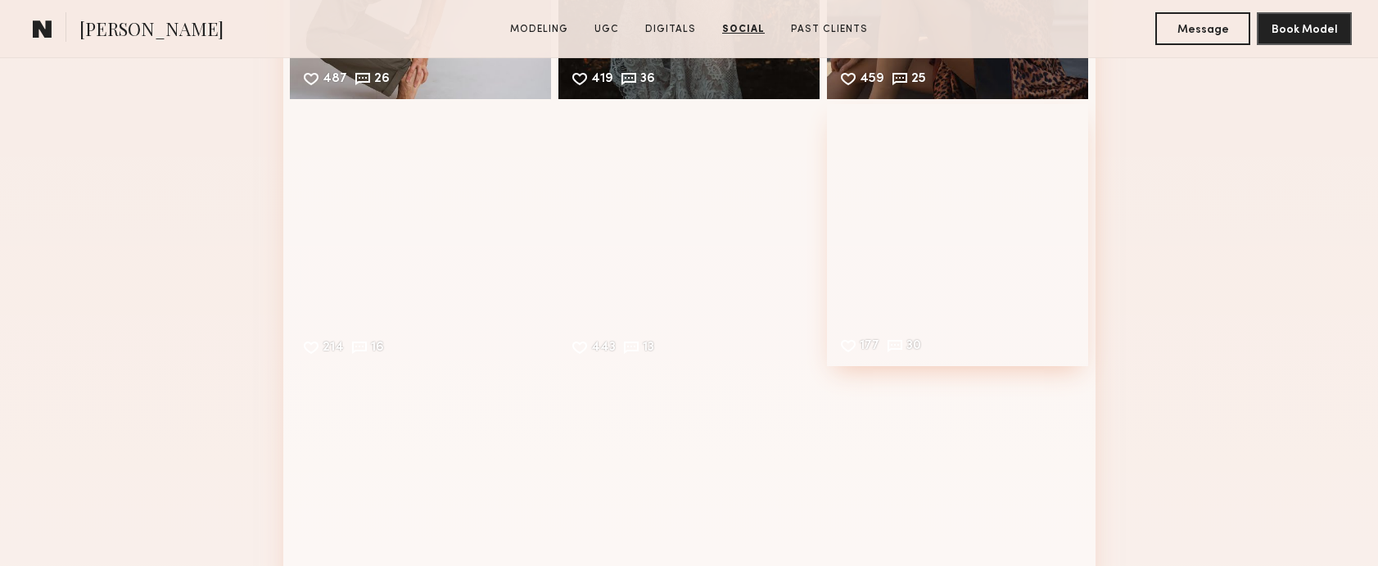
click at [1056, 173] on div "177 30 Likes & comments displayed to show model’s engagement" at bounding box center [958, 235] width 262 height 262
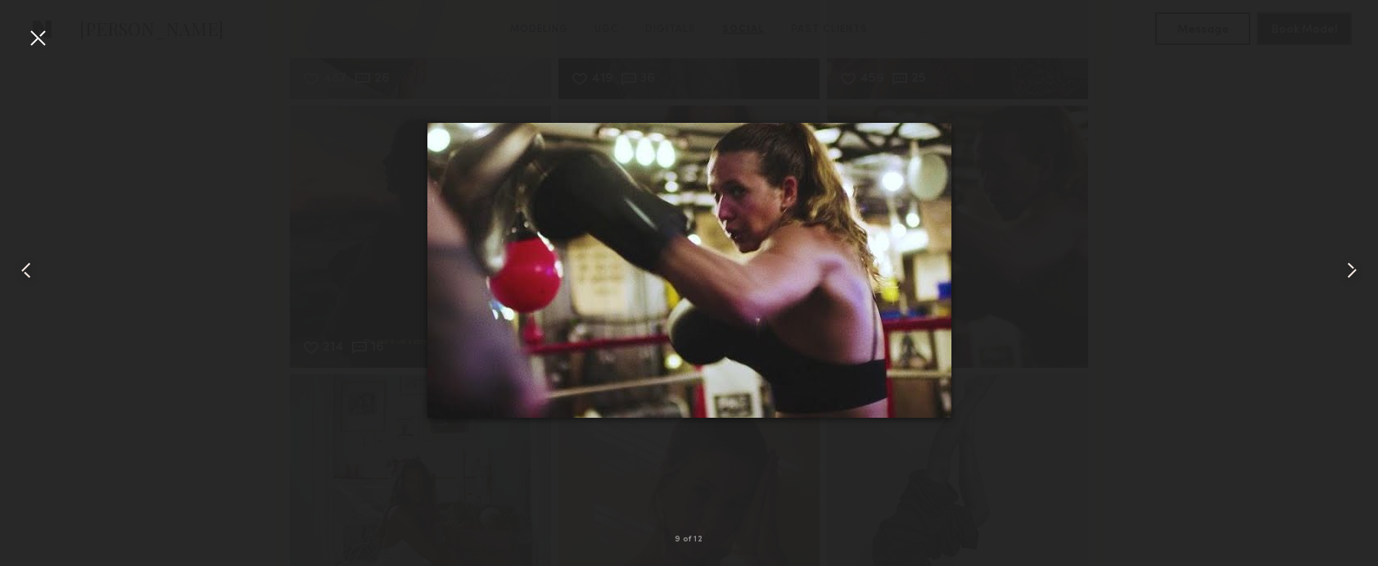
click at [39, 35] on div at bounding box center [38, 38] width 26 height 26
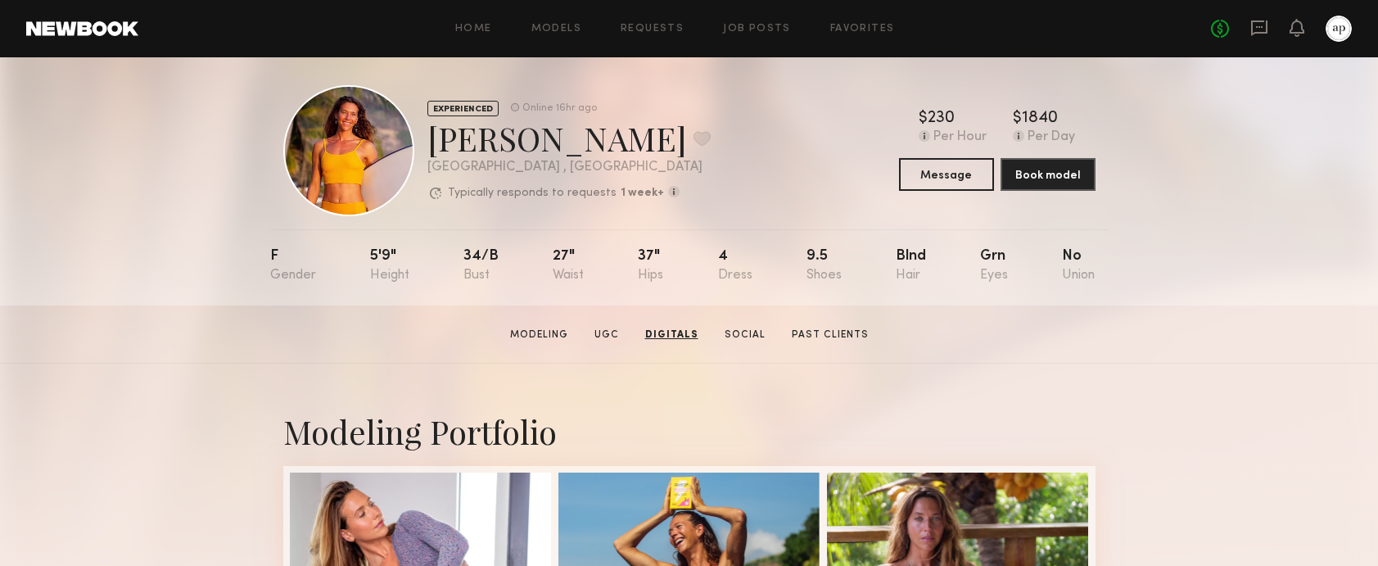
scroll to position [0, 0]
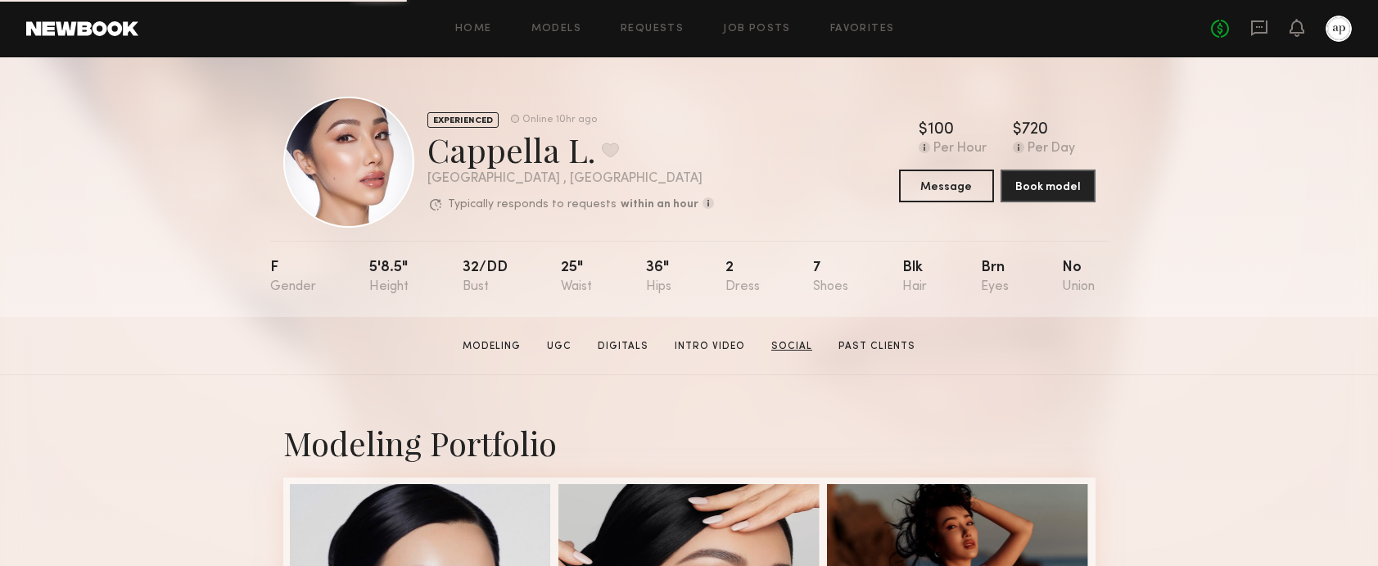
click at [773, 347] on link "Social" at bounding box center [791, 346] width 54 height 15
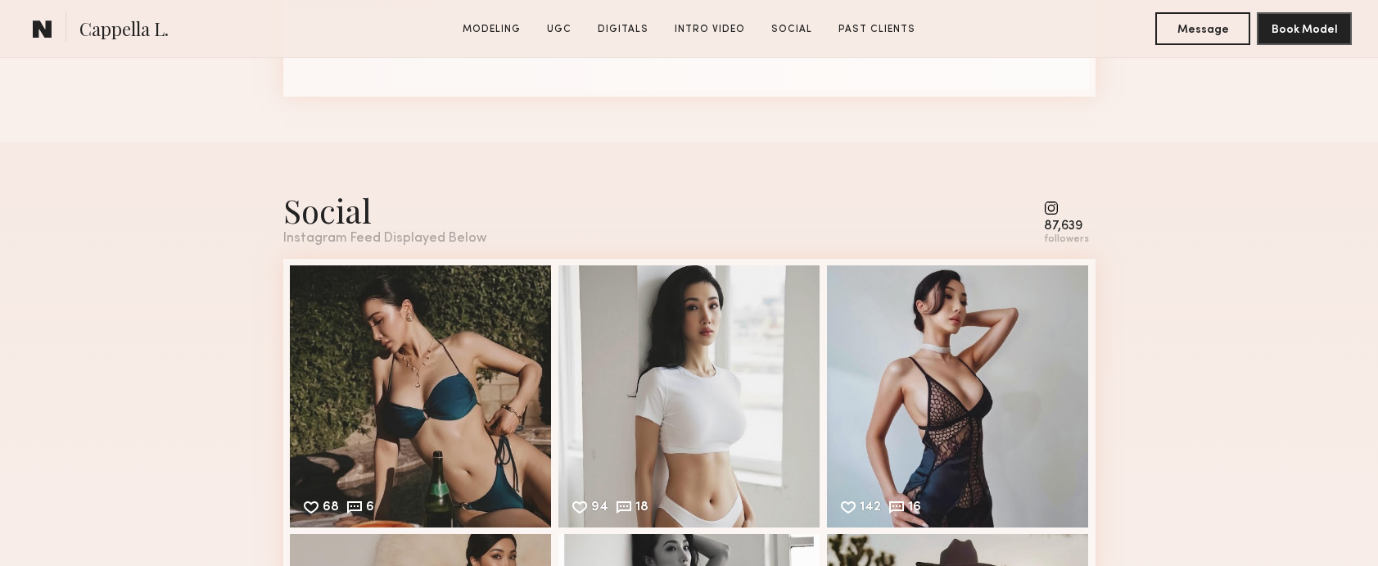
scroll to position [4730, 0]
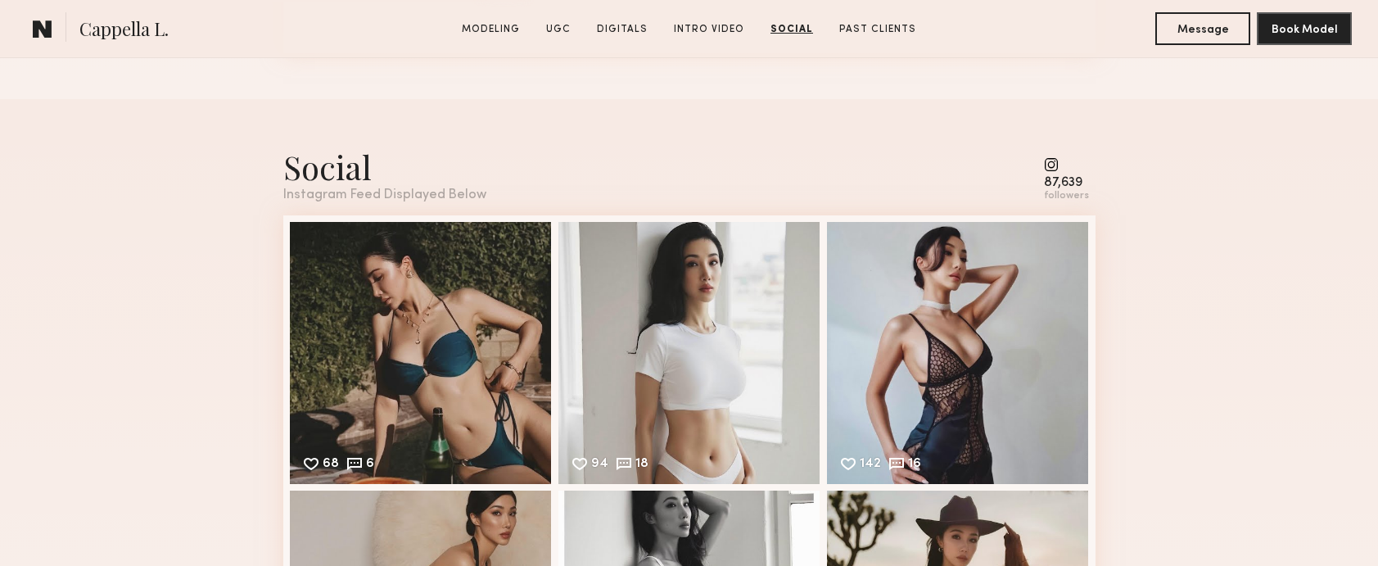
click at [1057, 180] on div "87,639" at bounding box center [1066, 183] width 45 height 12
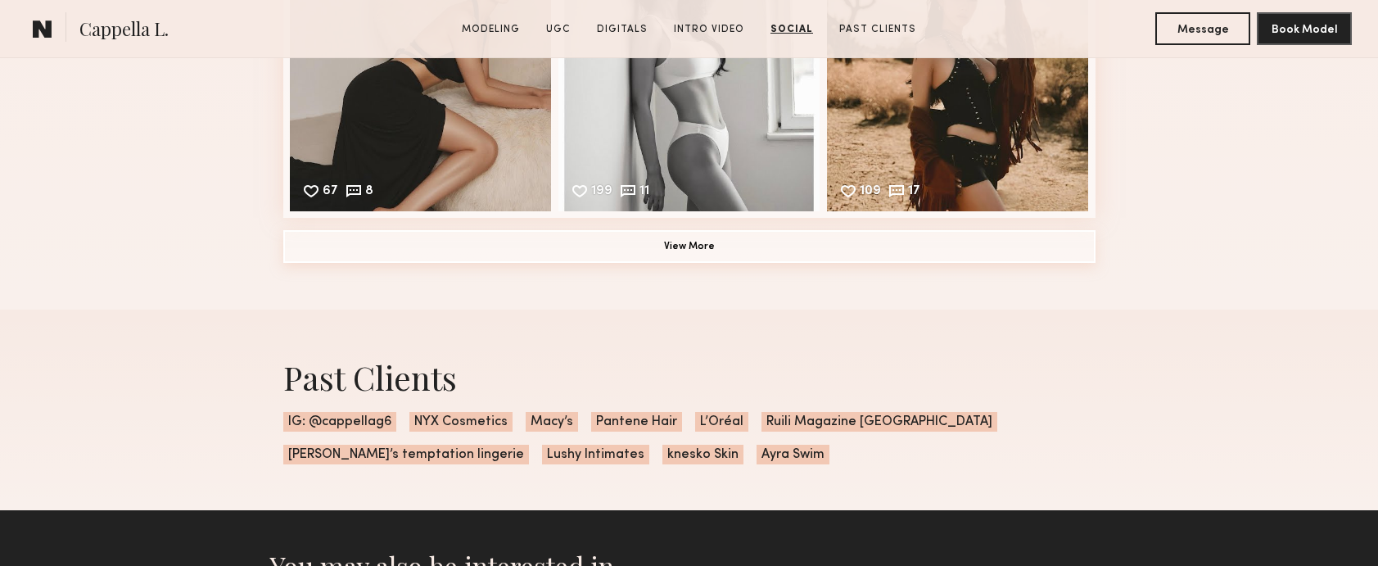
scroll to position [5274, 0]
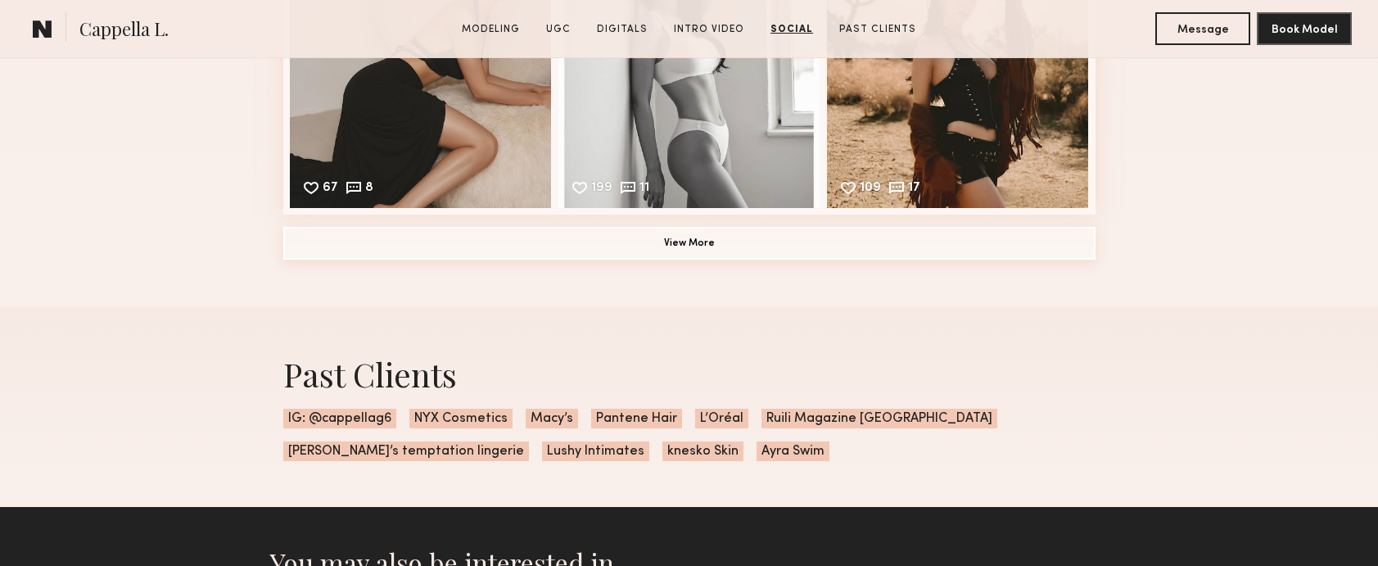
click at [760, 234] on button "View More" at bounding box center [689, 243] width 812 height 33
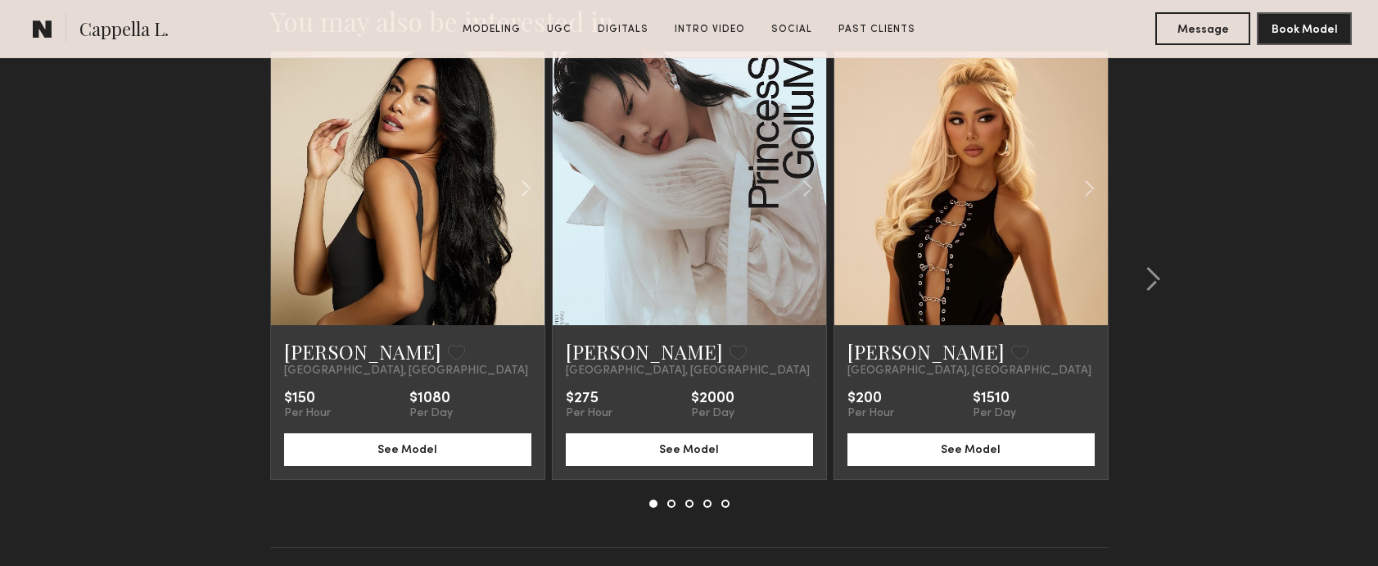
scroll to position [6035, 0]
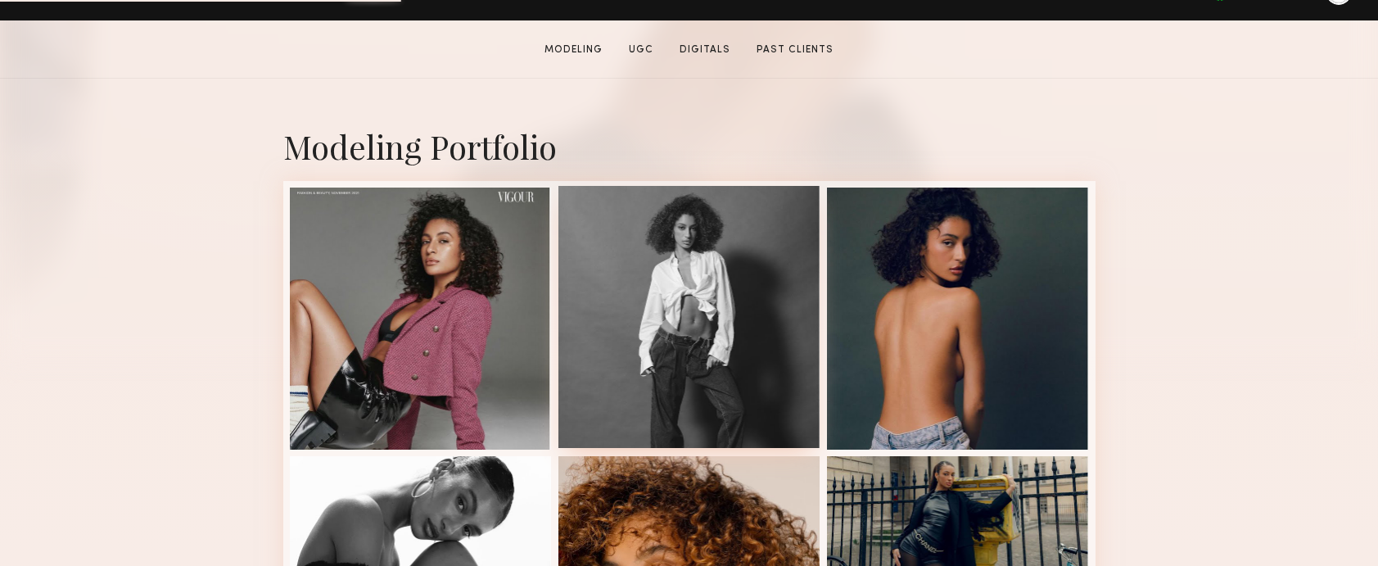
scroll to position [300, 0]
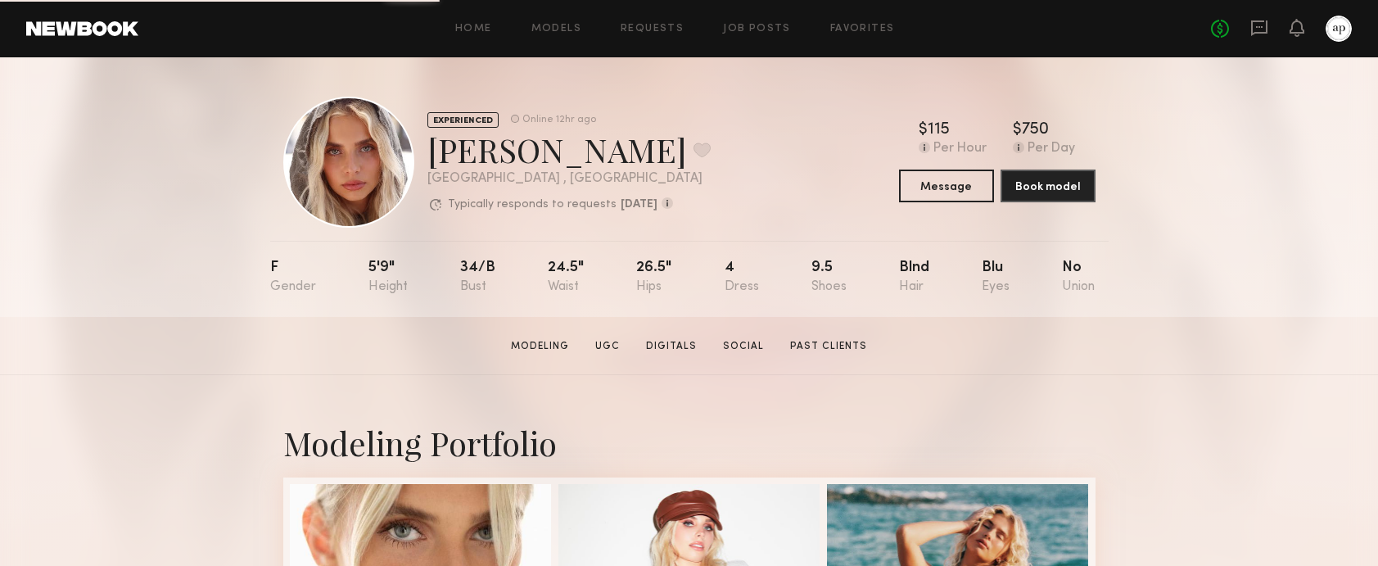
click at [737, 349] on link "Social" at bounding box center [743, 346] width 54 height 15
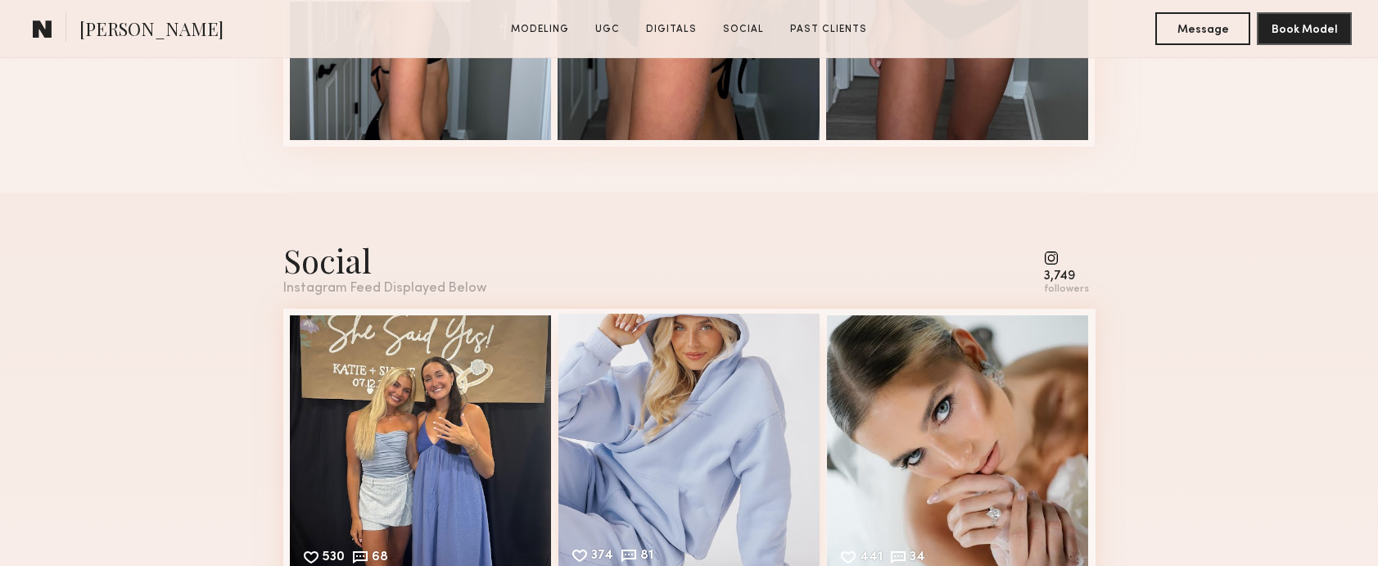
scroll to position [4656, 0]
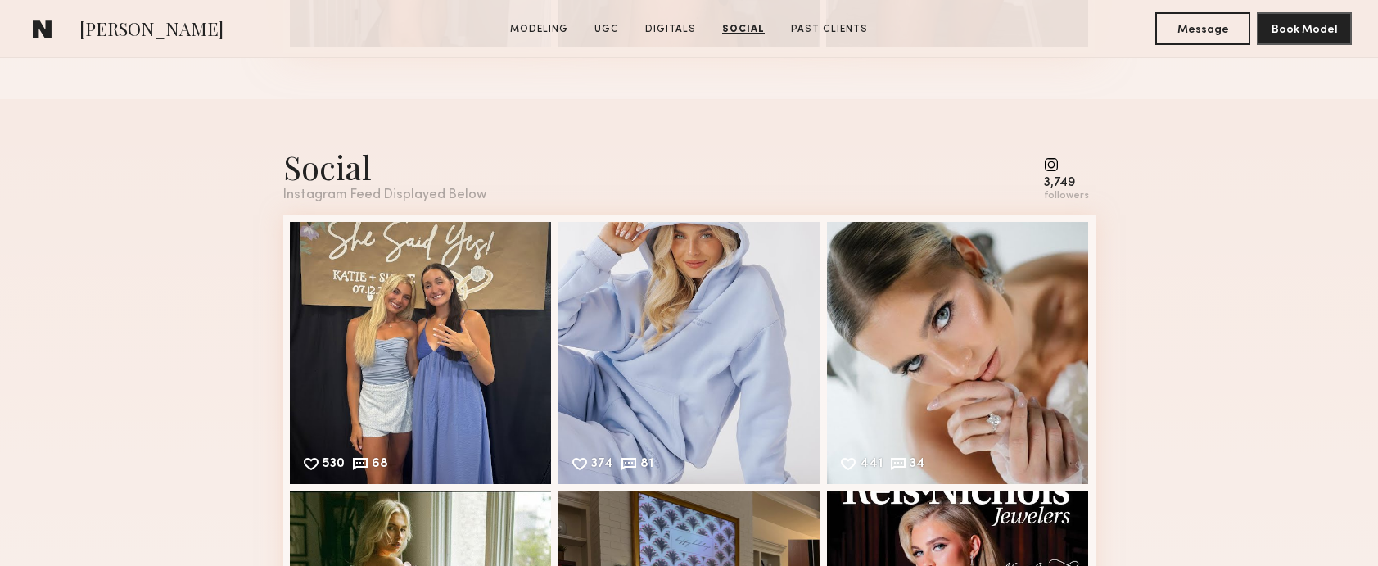
click at [1061, 180] on div "3,749" at bounding box center [1066, 183] width 45 height 12
click at [1051, 162] on common-icon at bounding box center [1066, 164] width 45 height 15
